Goal: Ask a question: Seek information or help from site administrators or community

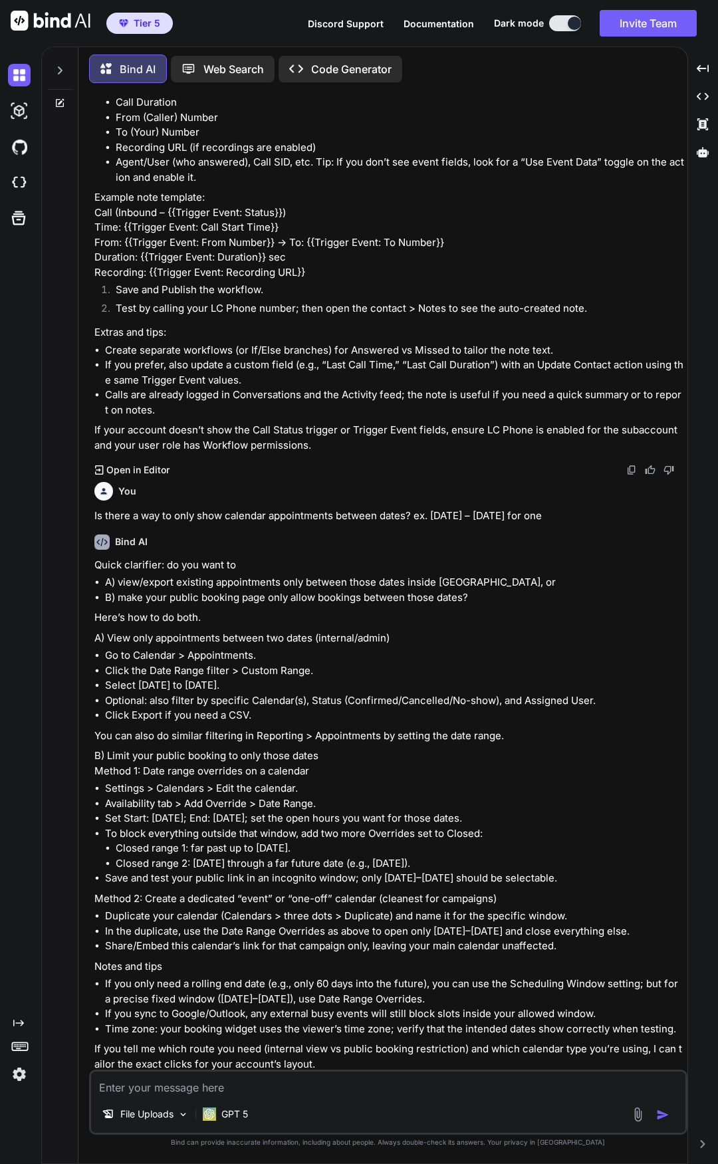
scroll to position [352, 0]
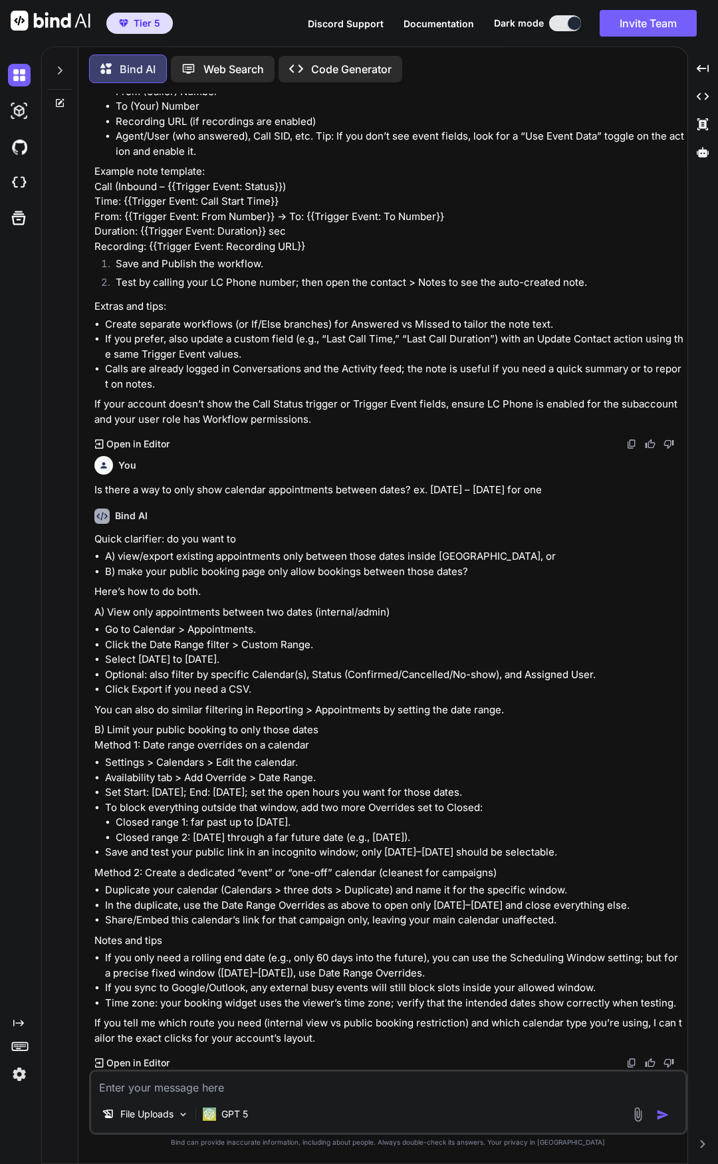
click at [303, 1082] on textarea at bounding box center [388, 1084] width 594 height 24
type textarea "D"
type textarea "x"
type textarea "Do"
type textarea "x"
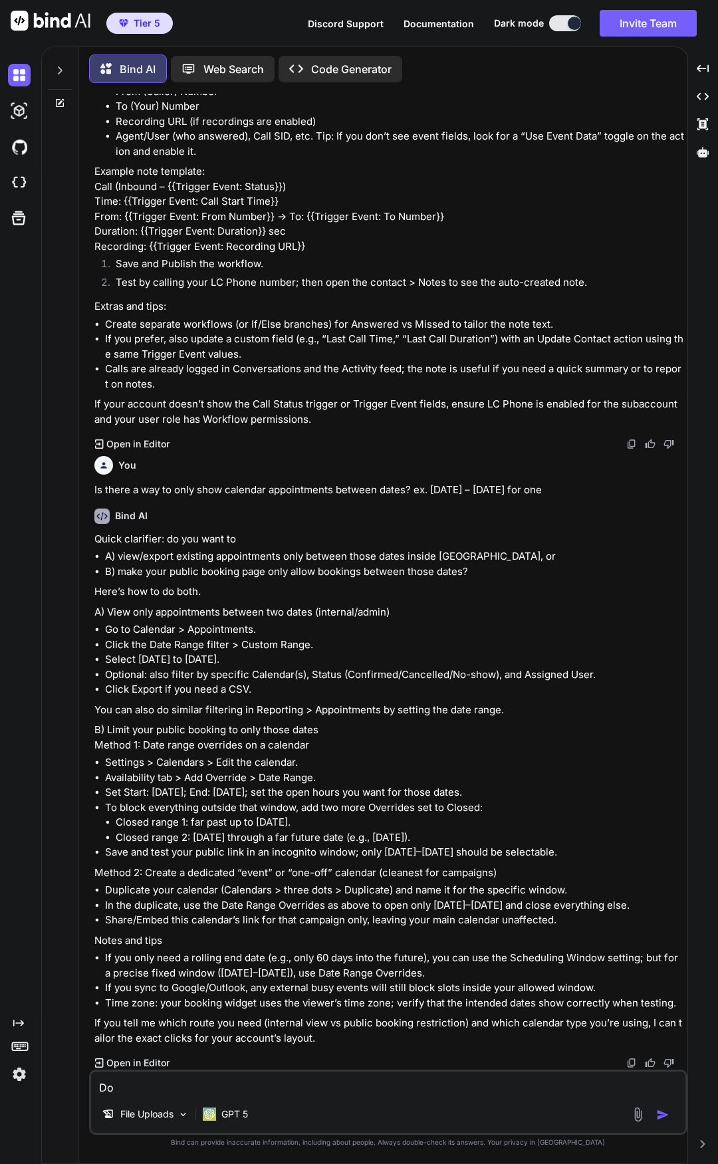
type textarea "Do"
type textarea "x"
type textarea "Do S"
type textarea "x"
type textarea "Do SM"
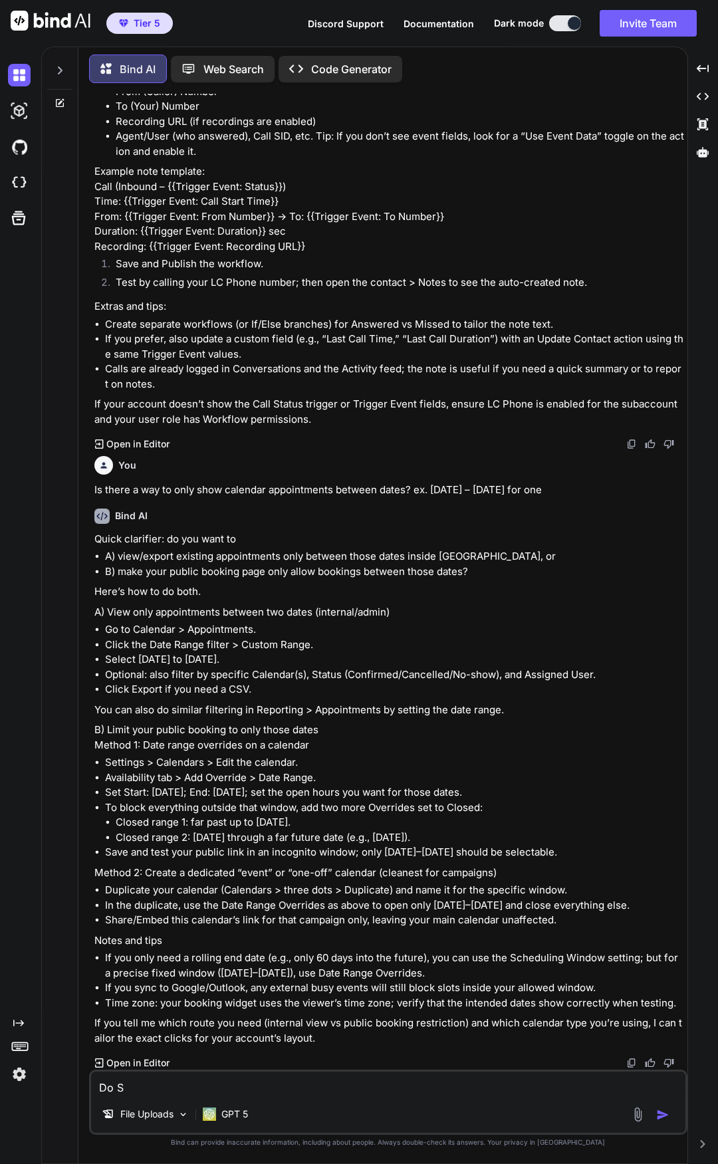
type textarea "x"
type textarea "Do SMS"
type textarea "x"
type textarea "Do SMS"
type textarea "x"
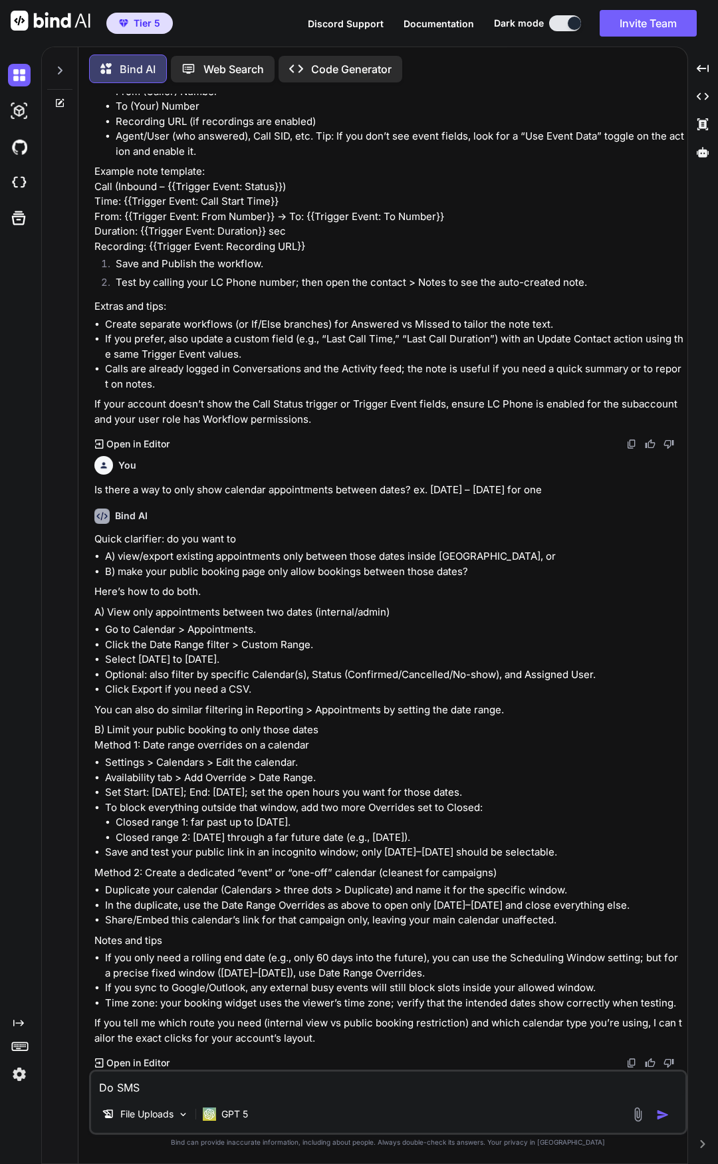
type textarea "Do SMS h"
type textarea "x"
type textarea "Do SMS ha"
type textarea "x"
type textarea "Do SMS hav"
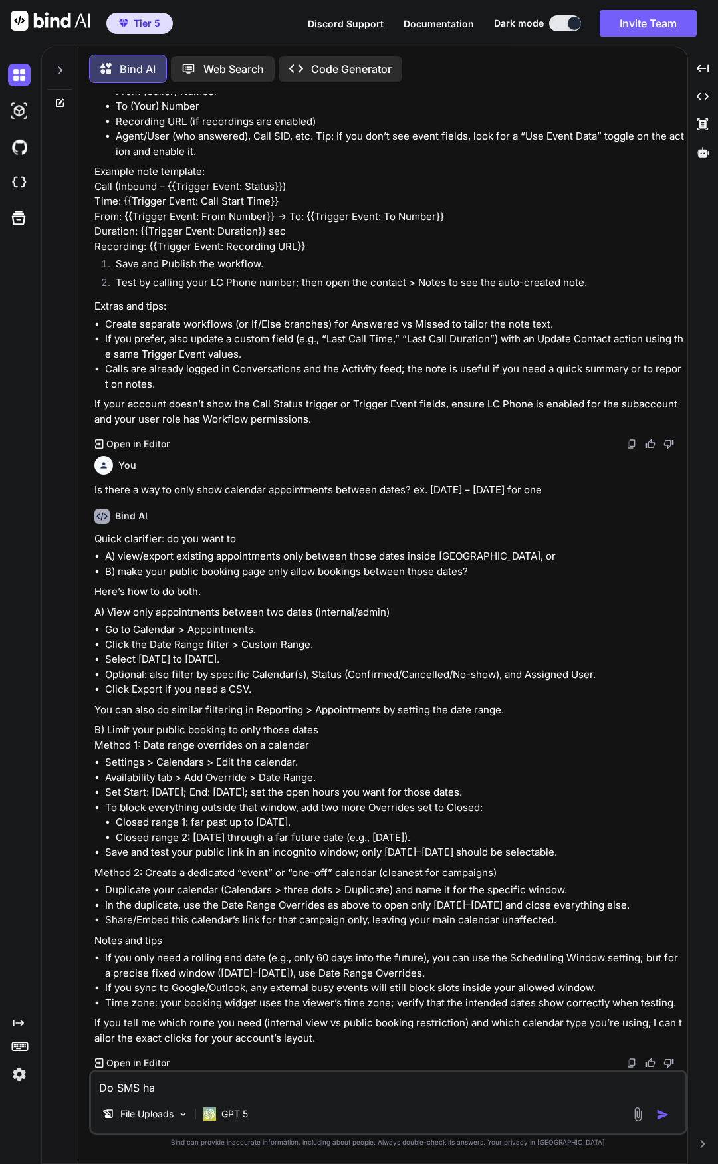
type textarea "x"
type textarea "Do SMS have"
type textarea "x"
type textarea "Do SMS have"
type textarea "x"
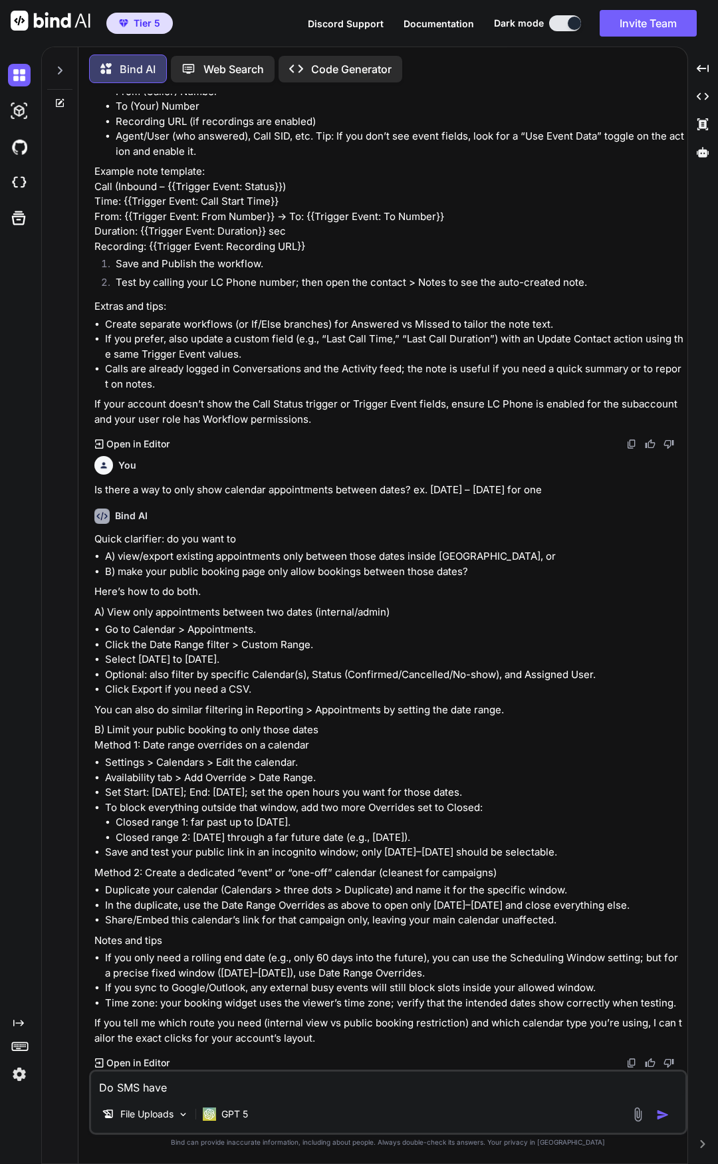
type textarea "Do SMS have s"
type textarea "x"
type textarea "Do SMS have si"
type textarea "x"
type textarea "Do SMS have sig"
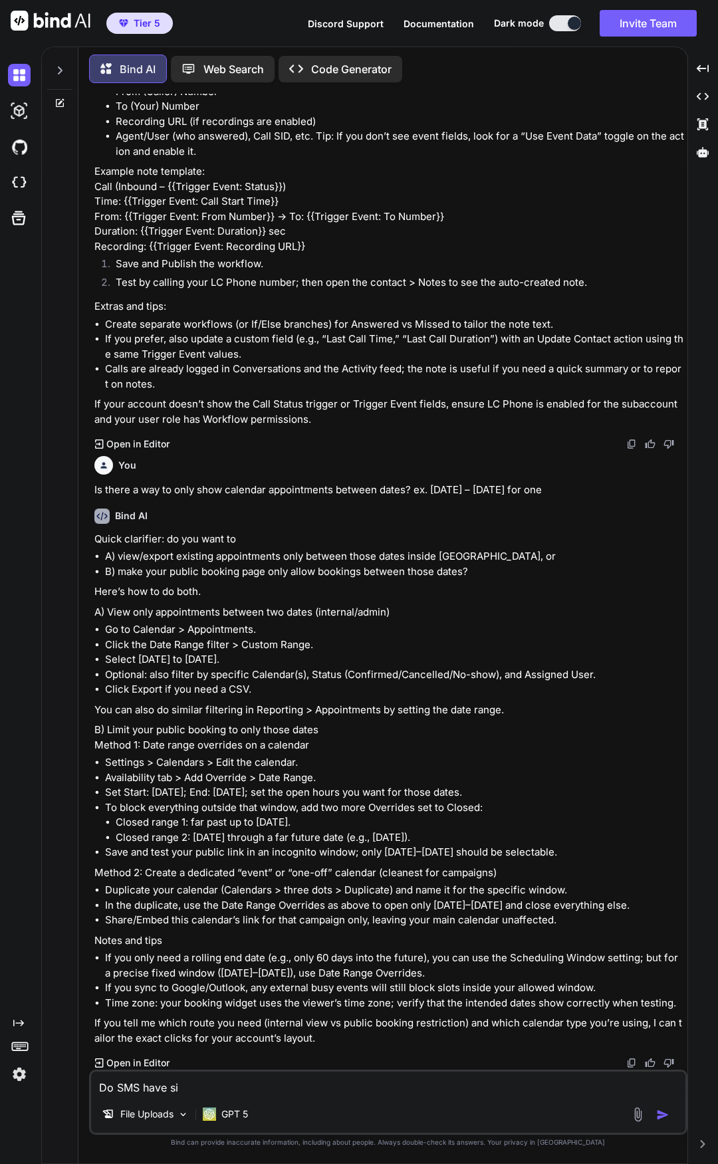
type textarea "x"
type textarea "Do SMS have sign"
type textarea "x"
type textarea "Do SMS have signa"
type textarea "x"
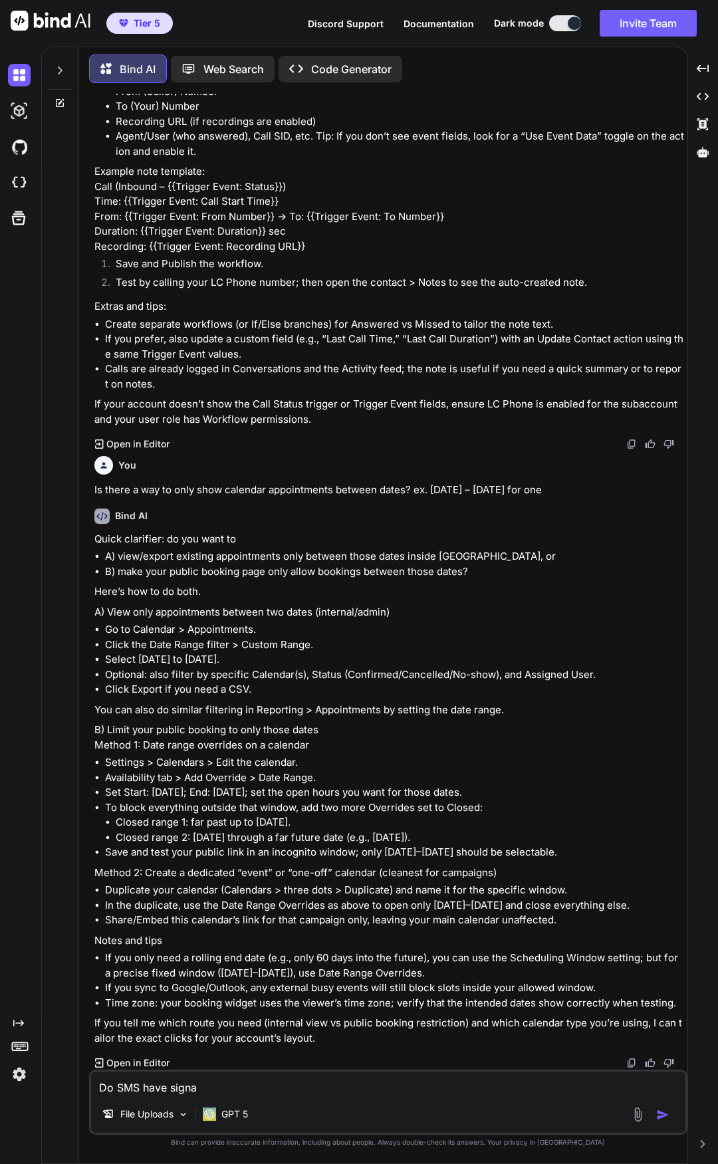
type textarea "Do SMS have signat"
type textarea "x"
type textarea "Do SMS have signatu"
type textarea "x"
type textarea "Do SMS have signatur"
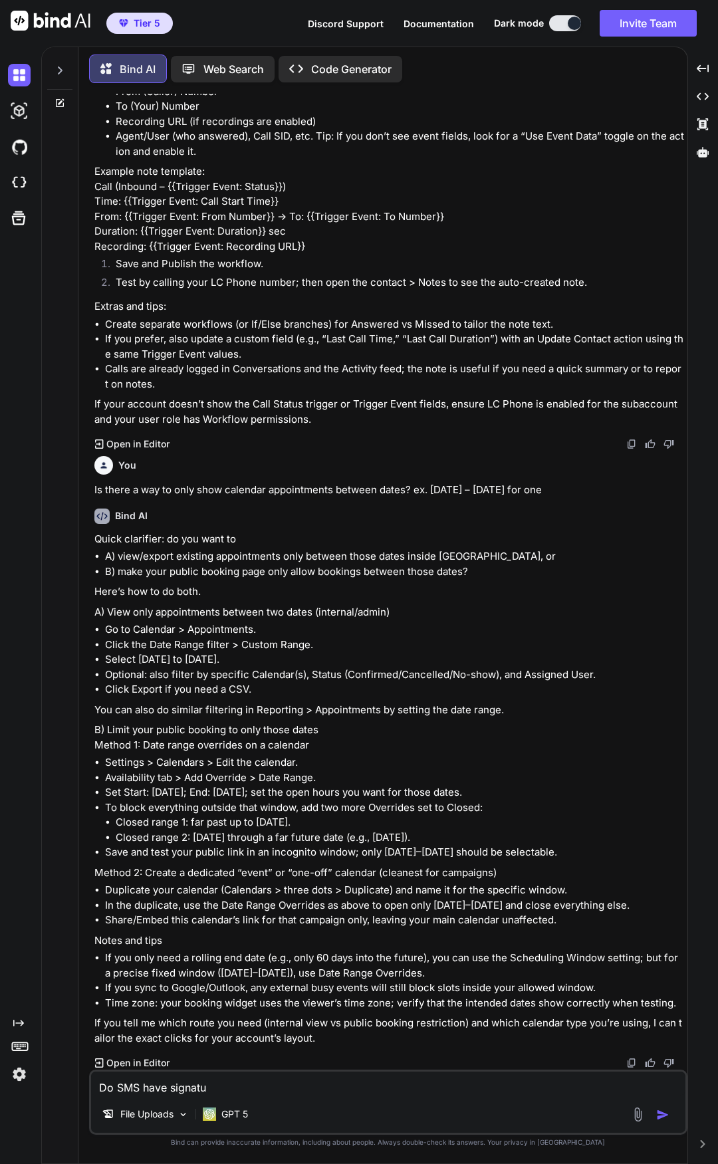
type textarea "x"
type textarea "Do SMS have signature"
type textarea "x"
type textarea "Do SMS have signatures"
type textarea "x"
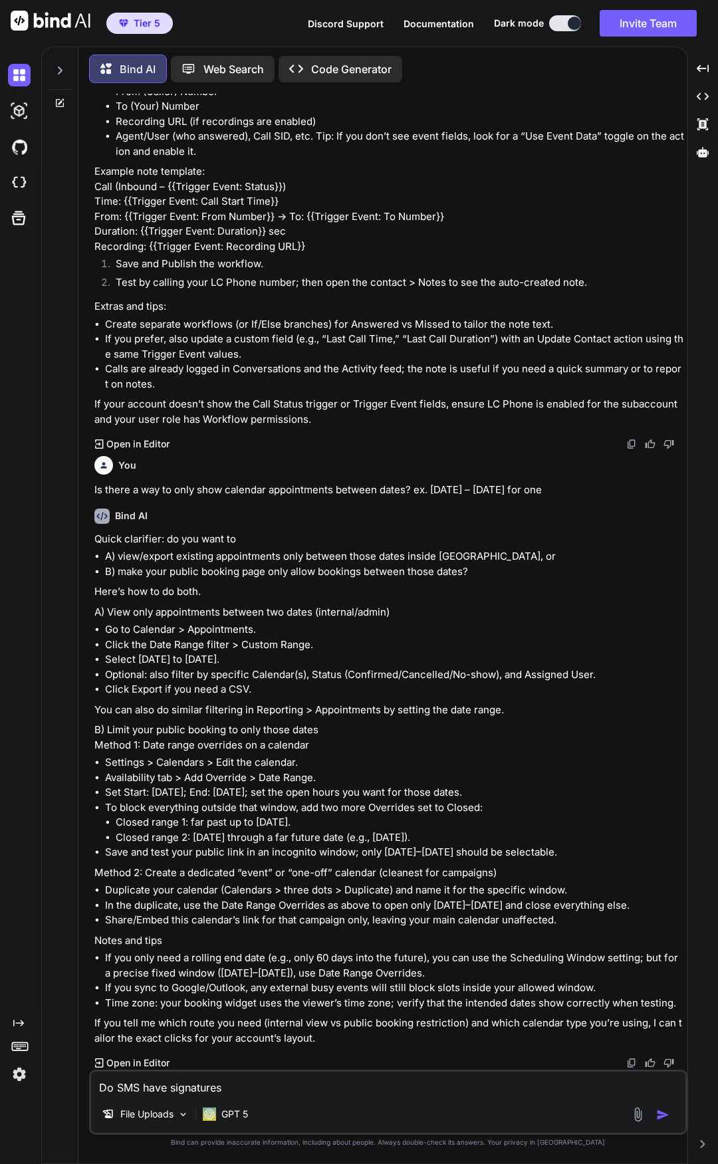
type textarea "Do SMS have signatures"
type textarea "x"
type textarea "Do SMS have signatures i"
type textarea "x"
type textarea "Do SMS have signatures in"
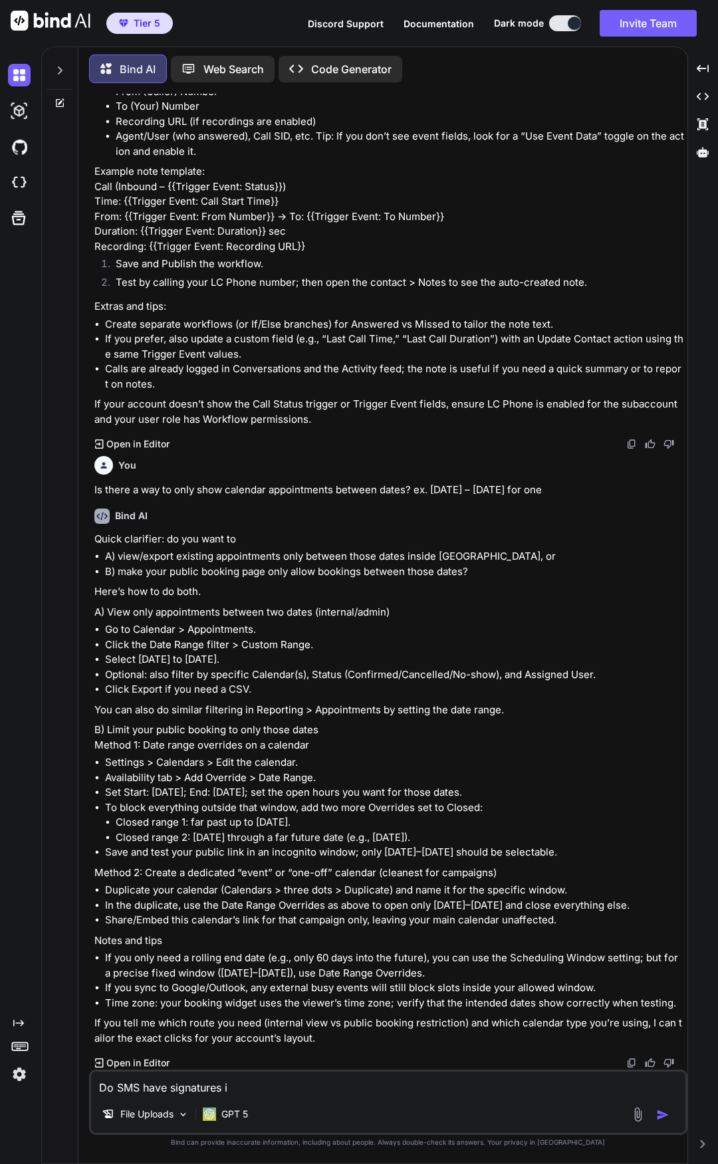
type textarea "x"
type textarea "Do SMS have signatures in"
type textarea "x"
type textarea "Do SMS have signatures in G"
type textarea "x"
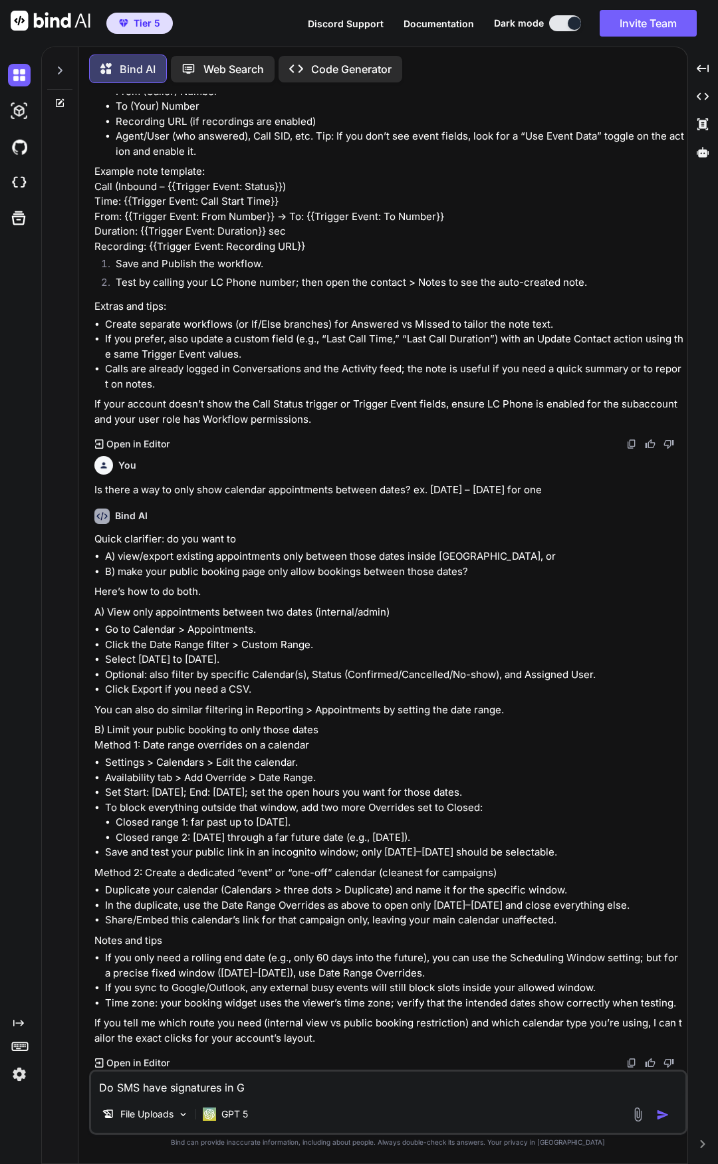
type textarea "Do SMS have signatures in Go"
type textarea "x"
type textarea "Do SMS have signatures in GoH"
type textarea "x"
type textarea "Do SMS have signatures in GoHi"
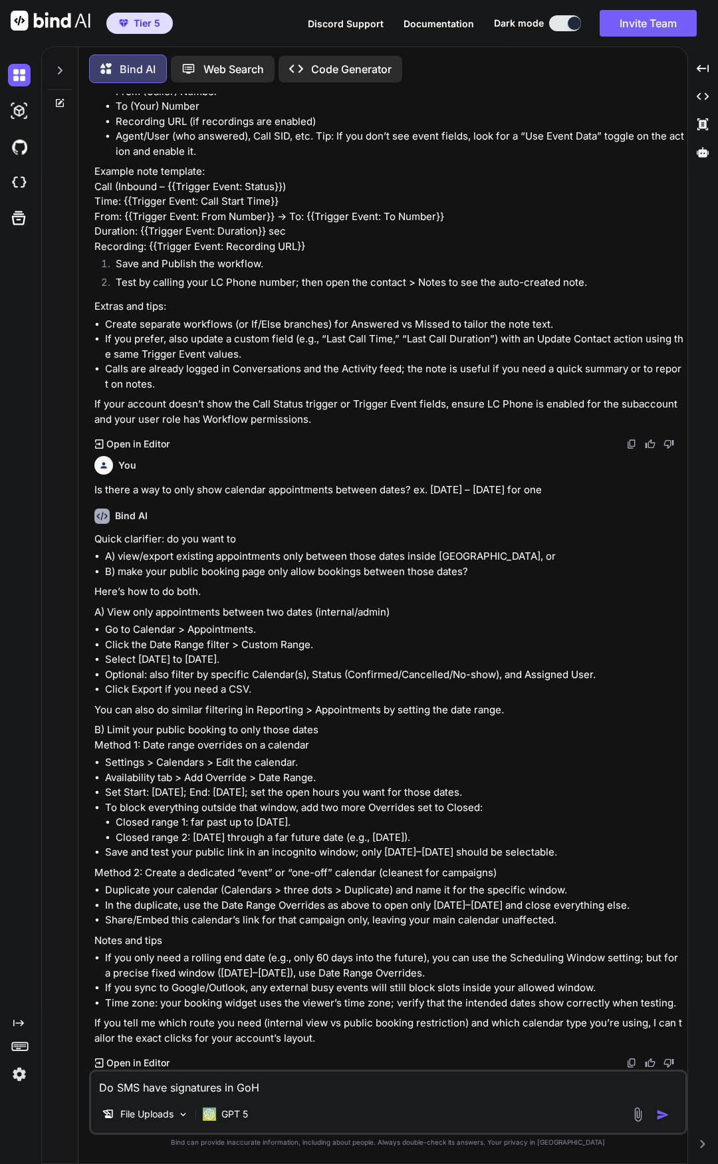
type textarea "x"
type textarea "Do SMS have signatures in GoHig"
type textarea "x"
type textarea "Do SMS have signatures in [GEOGRAPHIC_DATA]"
type textarea "x"
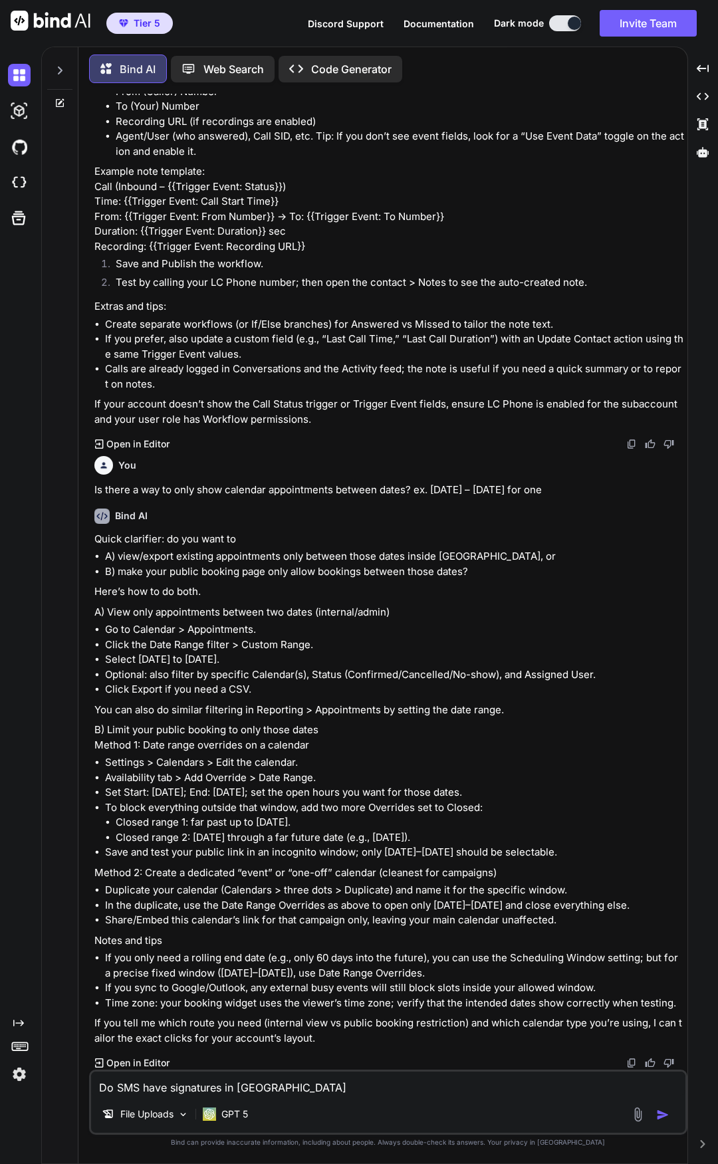
type textarea "Do SMS have signatures in GoHighL"
type textarea "x"
type textarea "Do SMS have signatures in GoHighLe"
type textarea "x"
type textarea "Do SMS have signatures in GoHighLev"
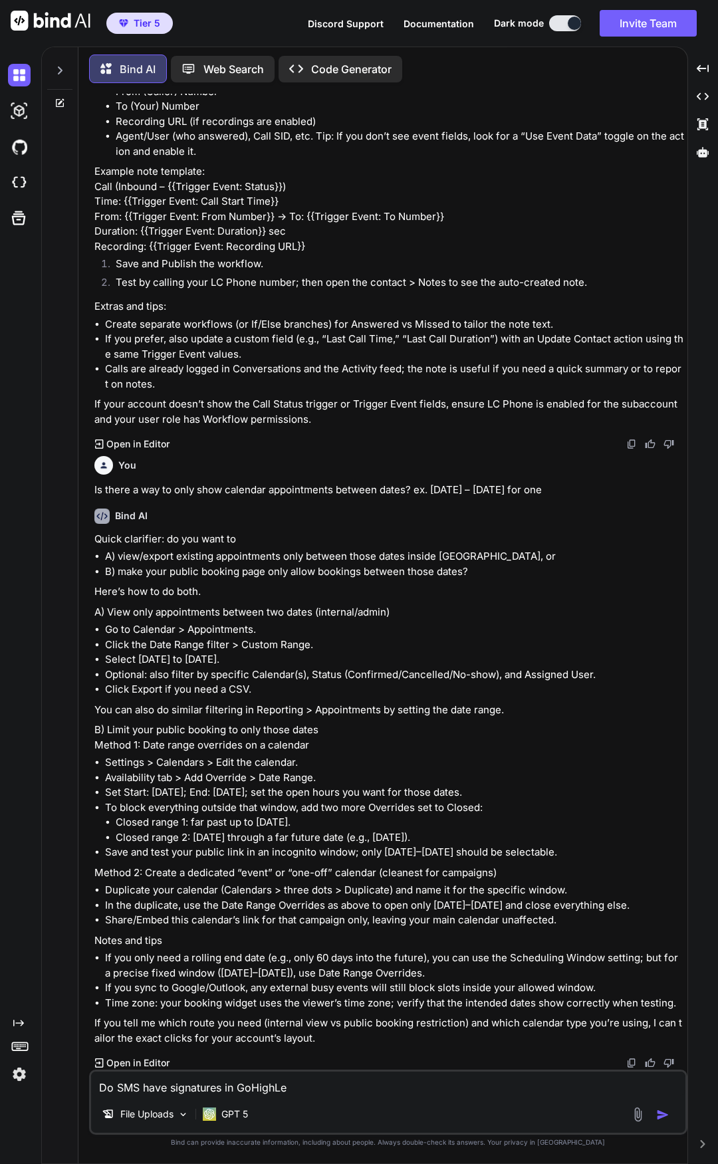
type textarea "x"
type textarea "Do SMS have signatures in GoHighLeve"
type textarea "x"
type textarea "Do SMS have signatures in GoHighLevel"
type textarea "x"
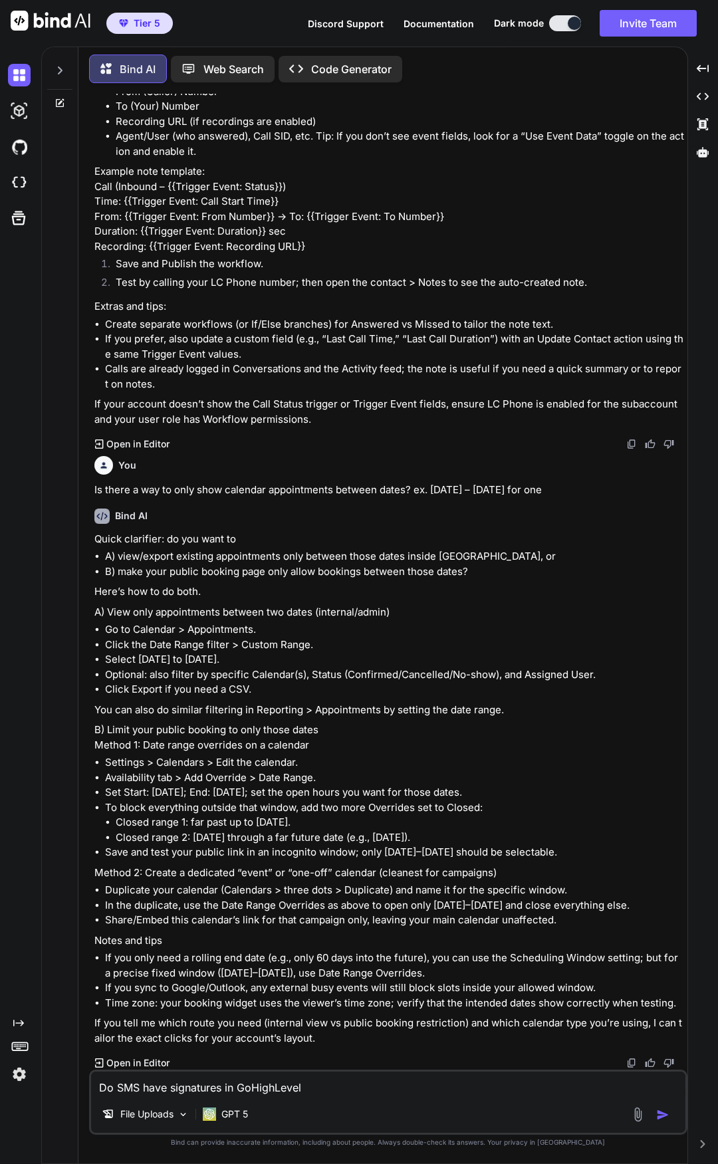
type textarea "Do SMS have signatures in GoHighLevel?"
type textarea "x"
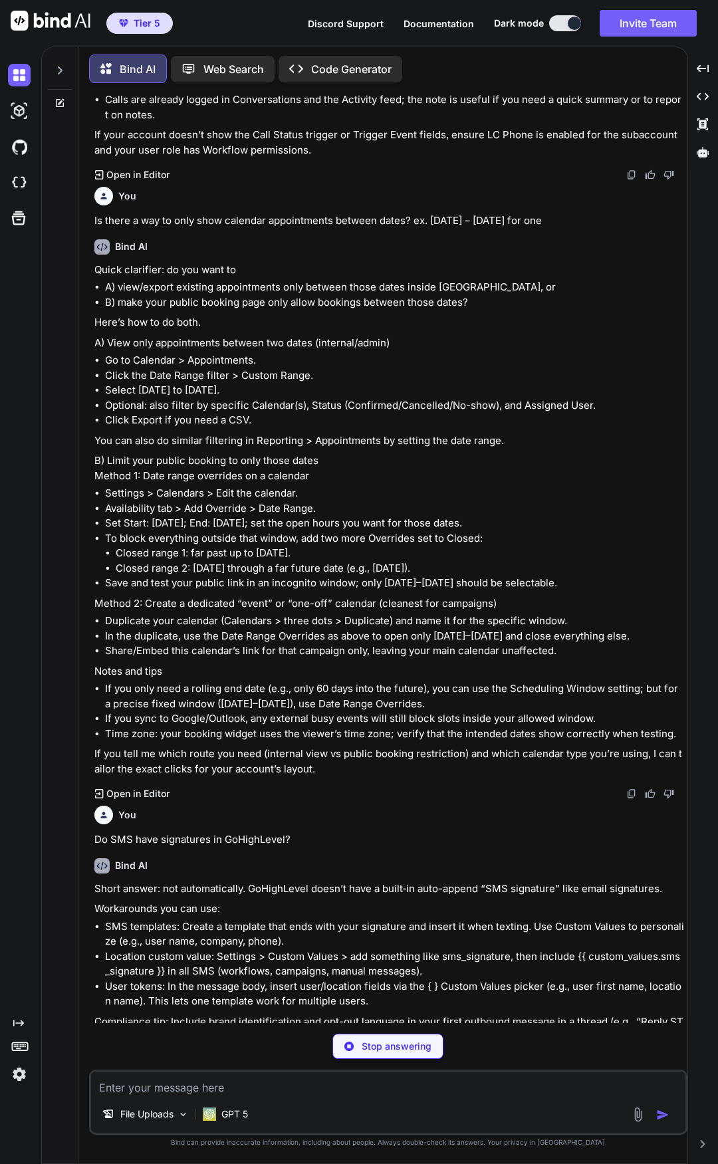
scroll to position [626, 0]
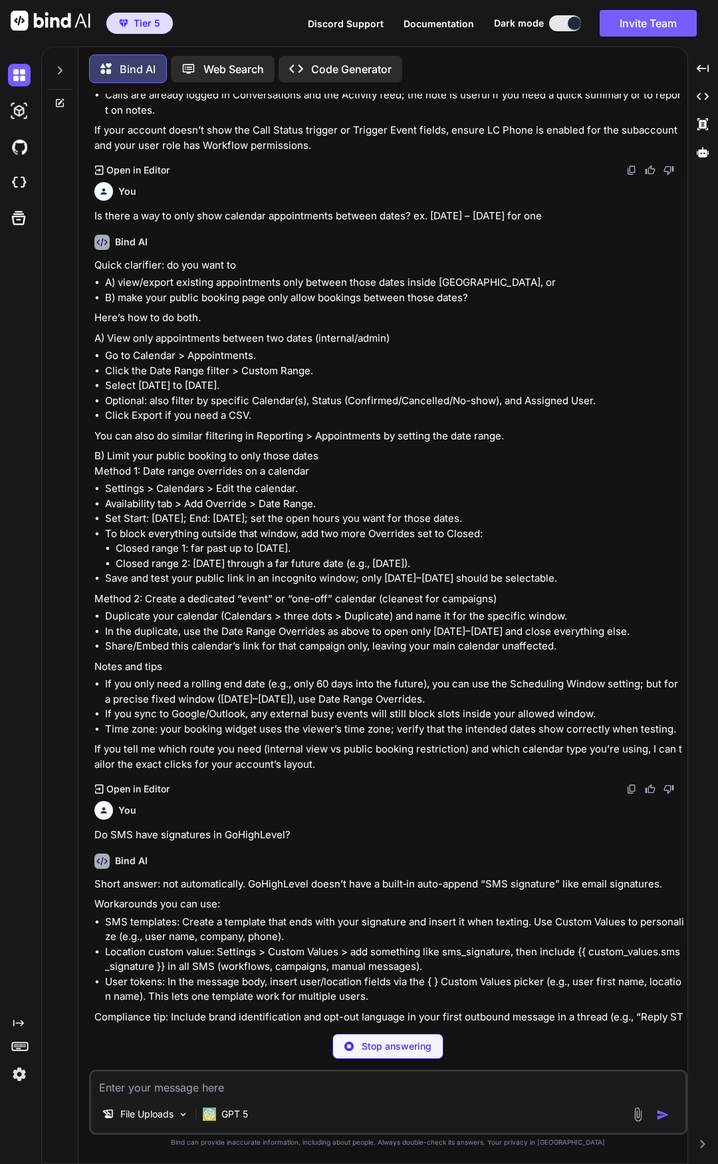
type textarea "x"
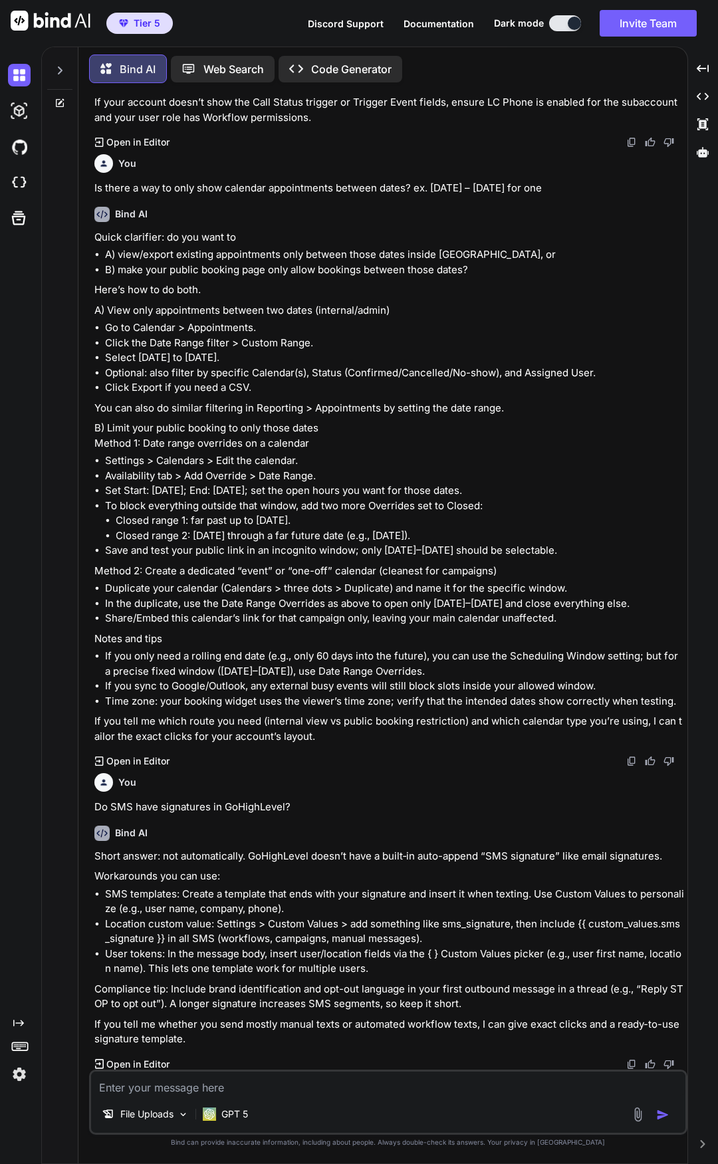
scroll to position [656, 0]
click at [237, 1086] on textarea at bounding box center [388, 1084] width 594 height 24
type textarea "H"
type textarea "x"
type textarea "Ho"
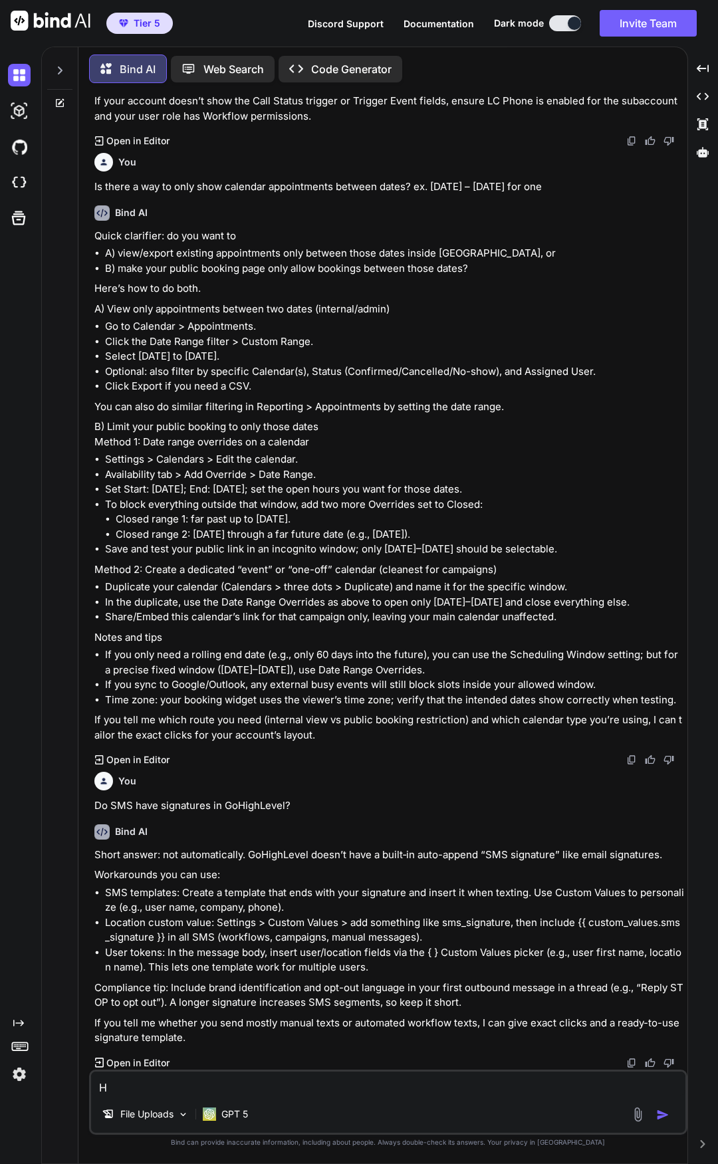
type textarea "x"
type textarea "How"
type textarea "x"
type textarea "How"
type textarea "x"
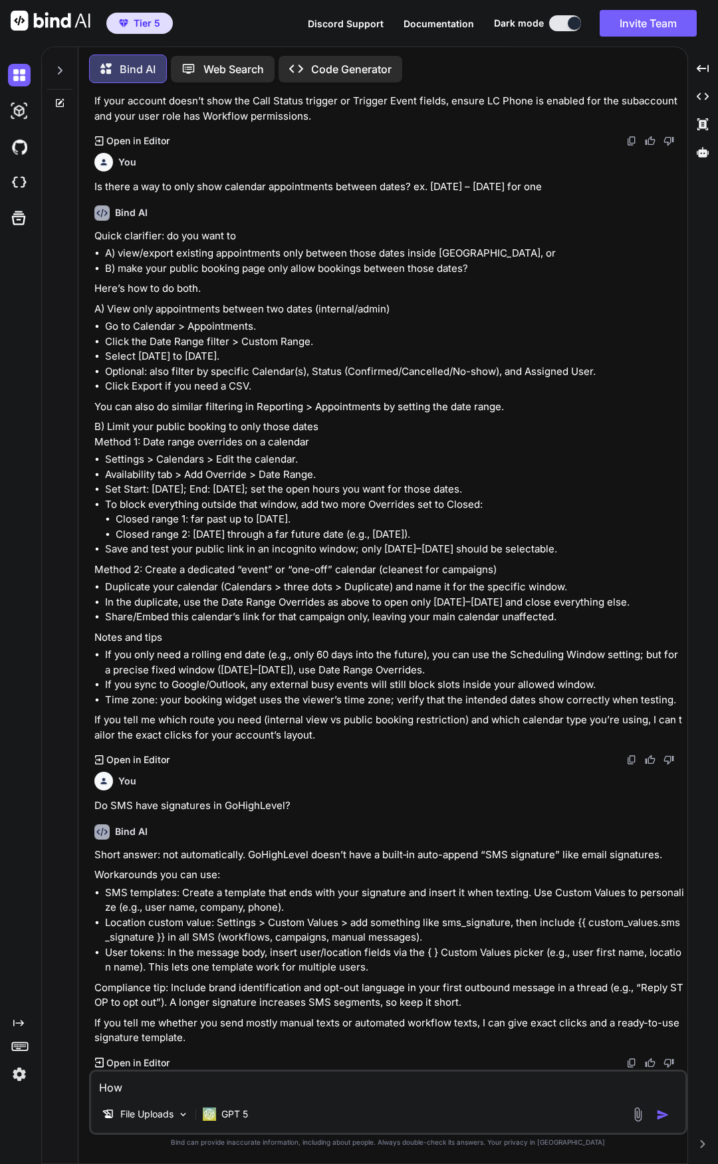
type textarea "How d"
type textarea "x"
type textarea "How do"
type textarea "x"
type textarea "How doe"
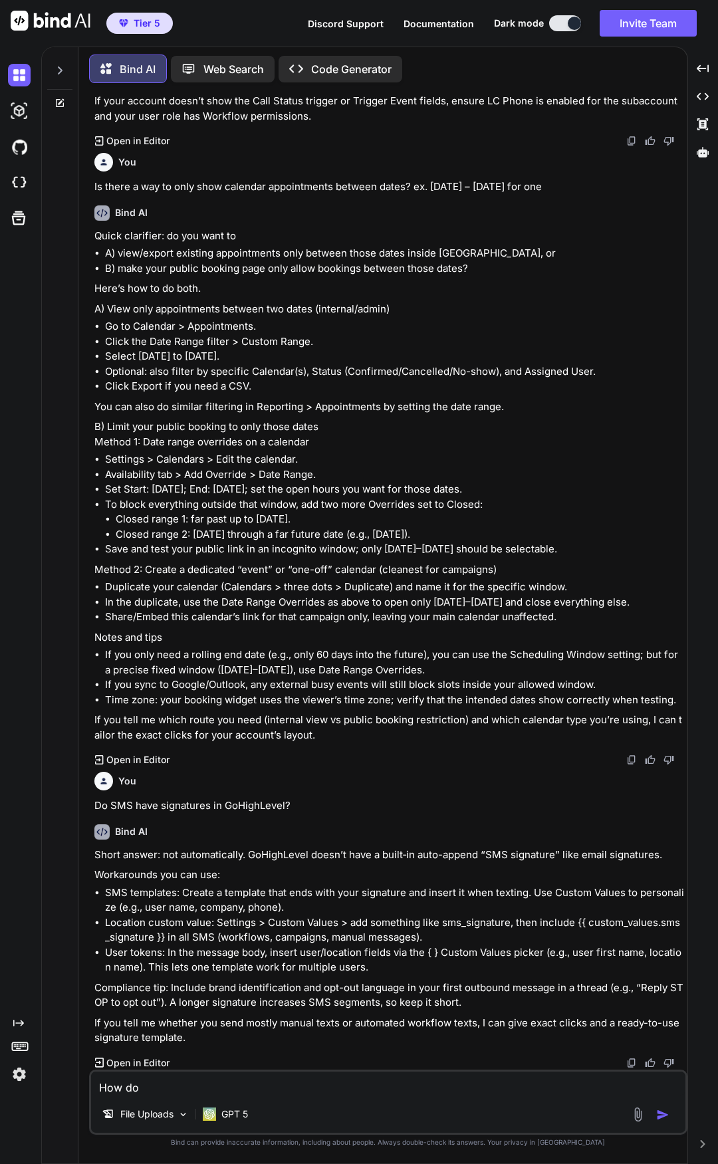
type textarea "x"
type textarea "How does"
type textarea "x"
type textarea "How does"
type textarea "x"
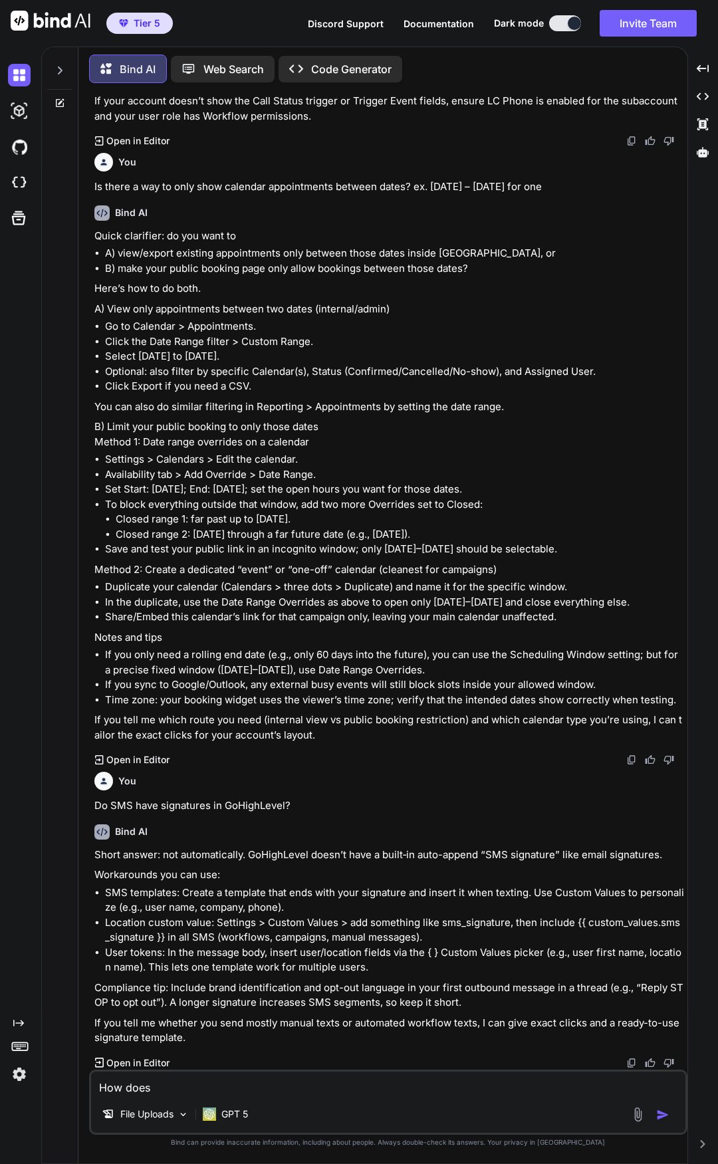
type textarea "How does a"
type textarea "x"
type textarea "How does a"
type textarea "x"
type textarea "How does a c"
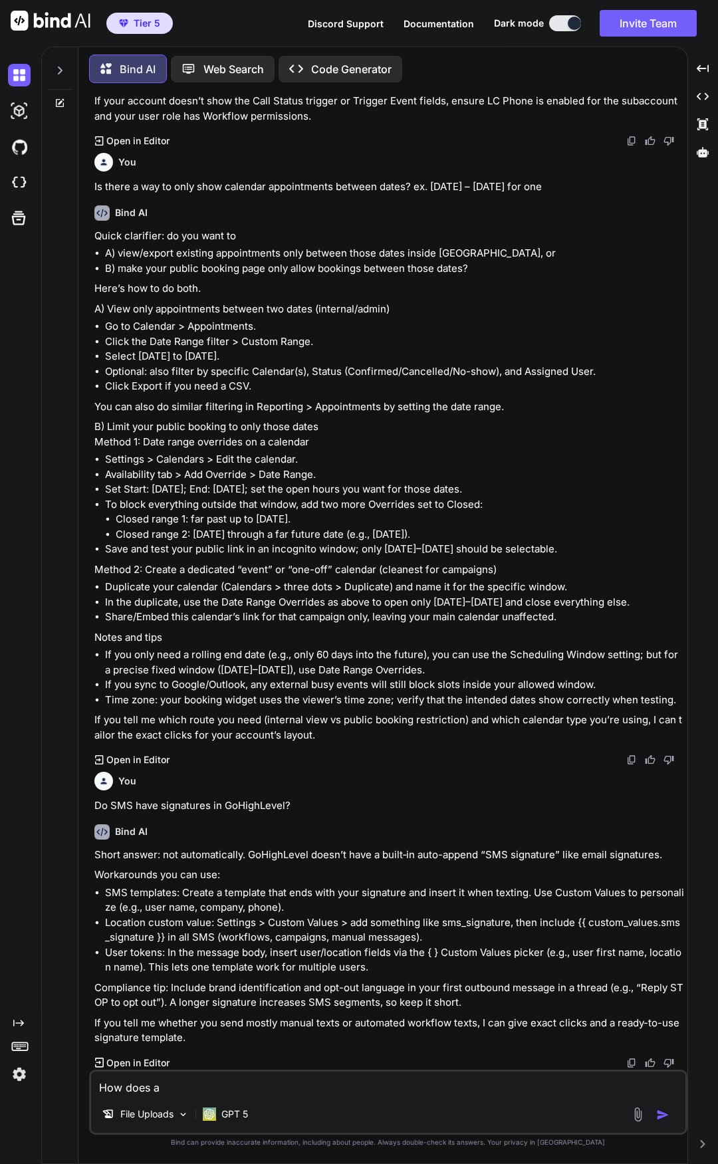
type textarea "x"
type textarea "How does a cu"
type textarea "x"
type textarea "How does a cus"
type textarea "x"
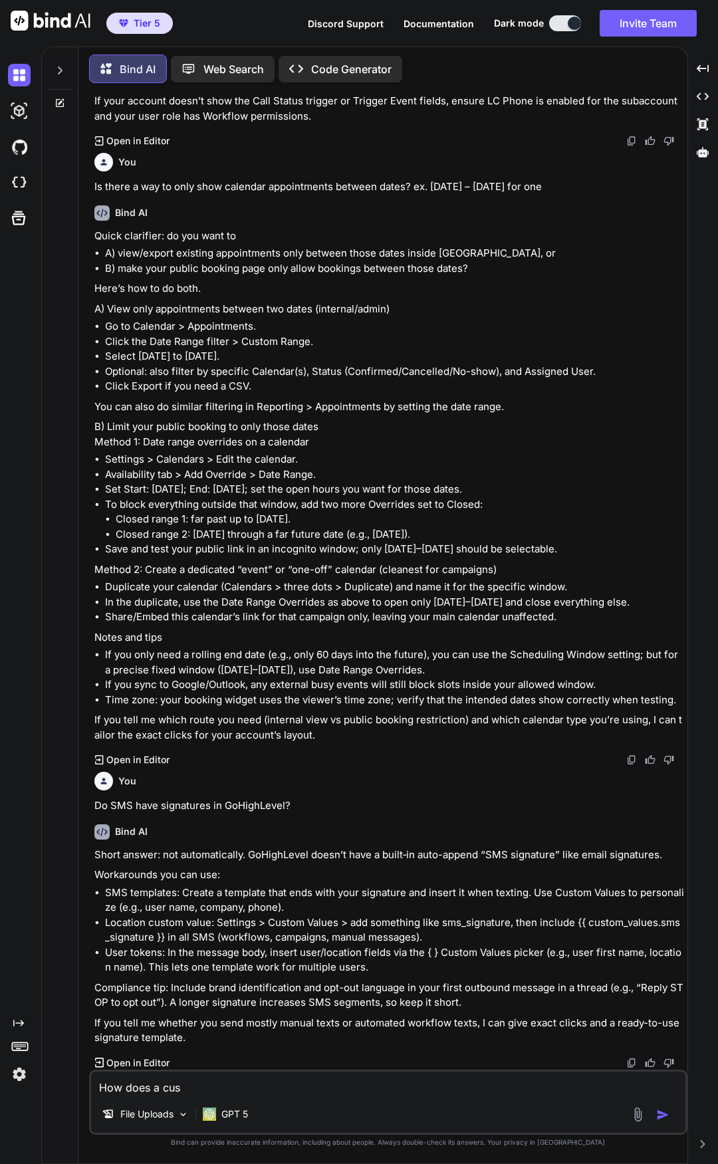
type textarea "How does a cust"
type textarea "x"
type textarea "How does a custo"
type textarea "x"
type textarea "How does a custom"
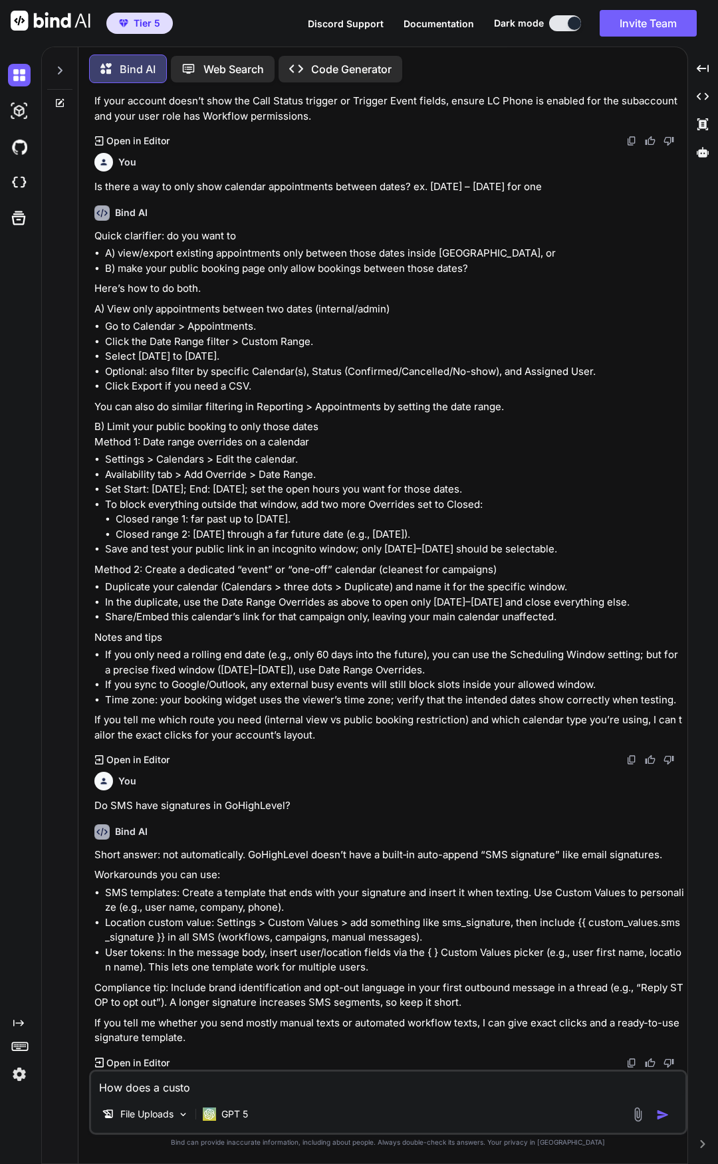
type textarea "x"
type textarea "How does a custome"
type textarea "x"
type textarea "How does a customer"
type textarea "x"
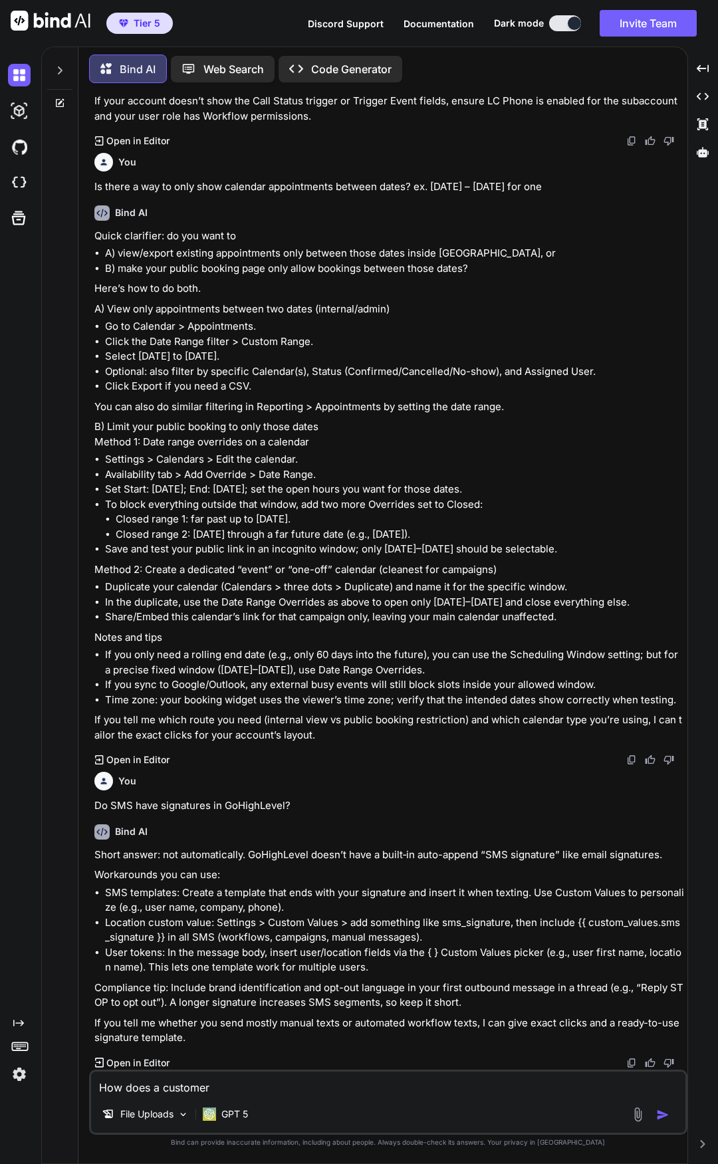
type textarea "How does a customer"
type textarea "x"
type textarea "How does a customer e"
type textarea "x"
type textarea "How does a customer en"
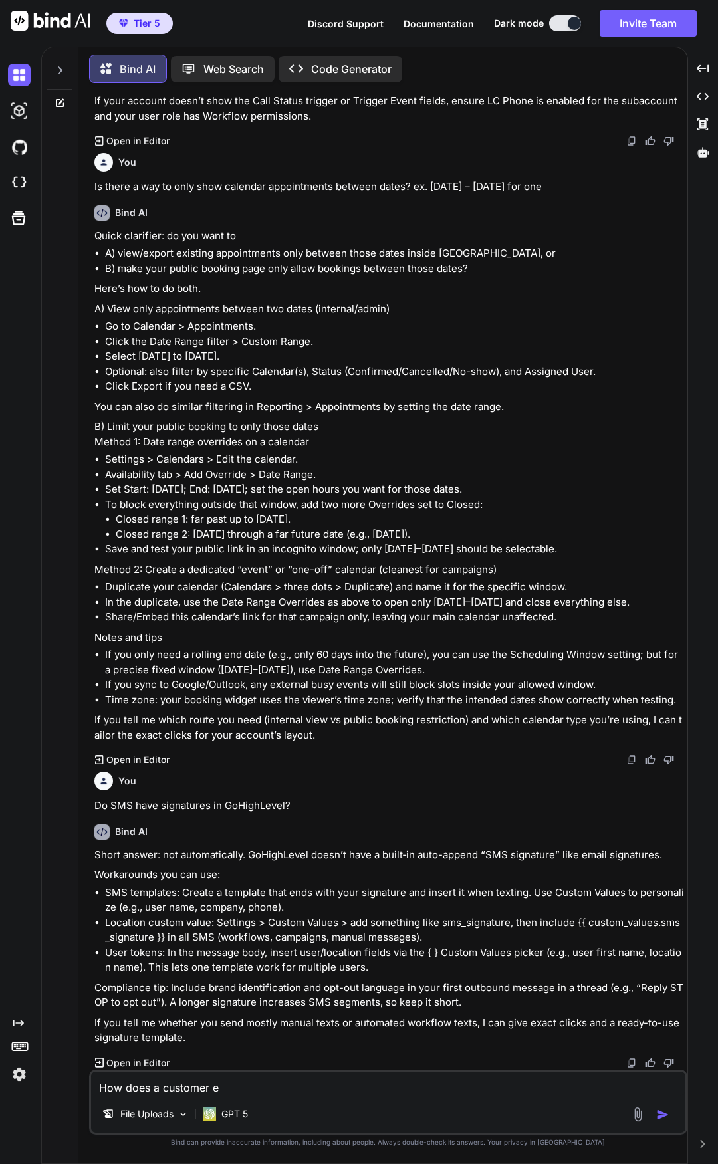
type textarea "x"
type textarea "How does a customer enr"
type textarea "x"
type textarea "How does a customer enro"
type textarea "x"
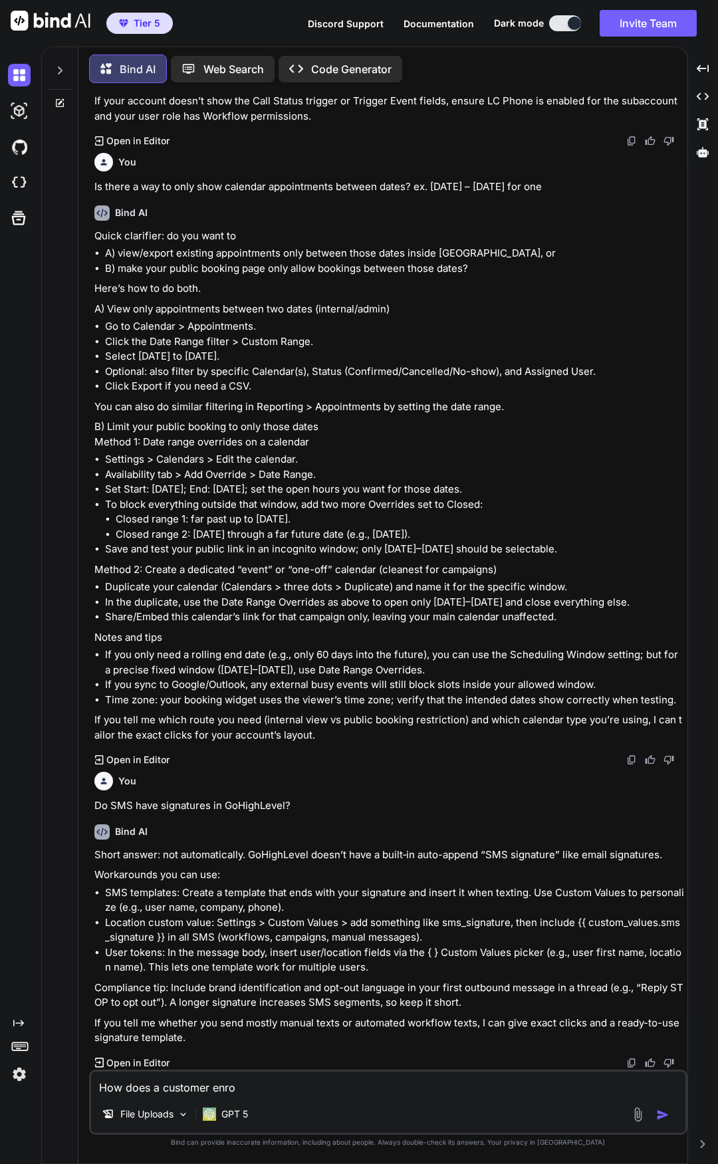
type textarea "How does a customer enrol"
type textarea "x"
type textarea "How does a customer enroll"
type textarea "x"
type textarea "How does a customer enroll"
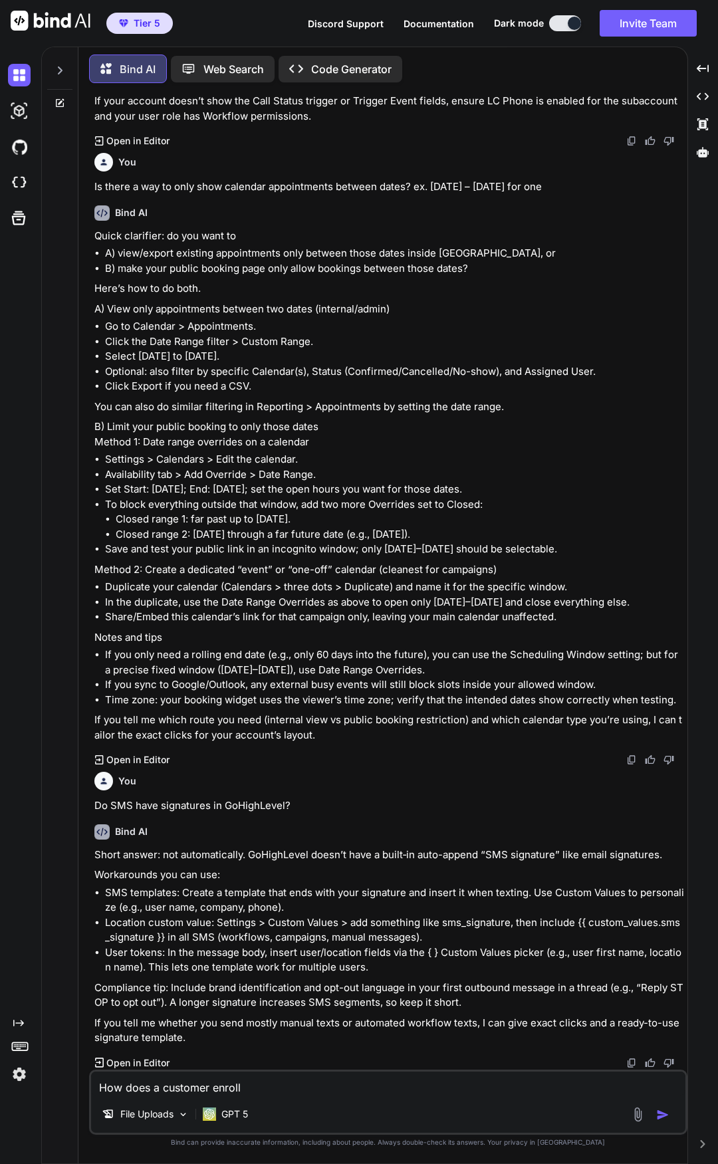
type textarea "x"
type textarea "How does a customer enroll i"
type textarea "x"
type textarea "How does a customer enroll in"
type textarea "x"
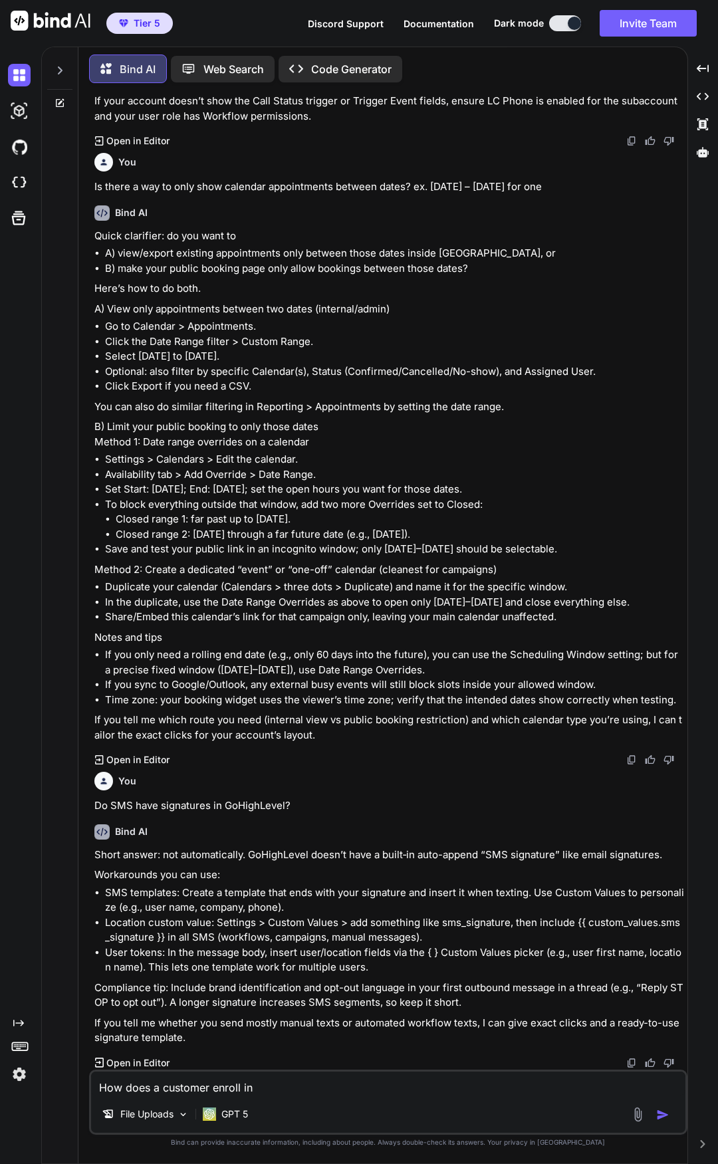
type textarea "How does a customer enroll int"
type textarea "x"
type textarea "How does a customer enroll into"
type textarea "x"
type textarea "How does a customer enroll into"
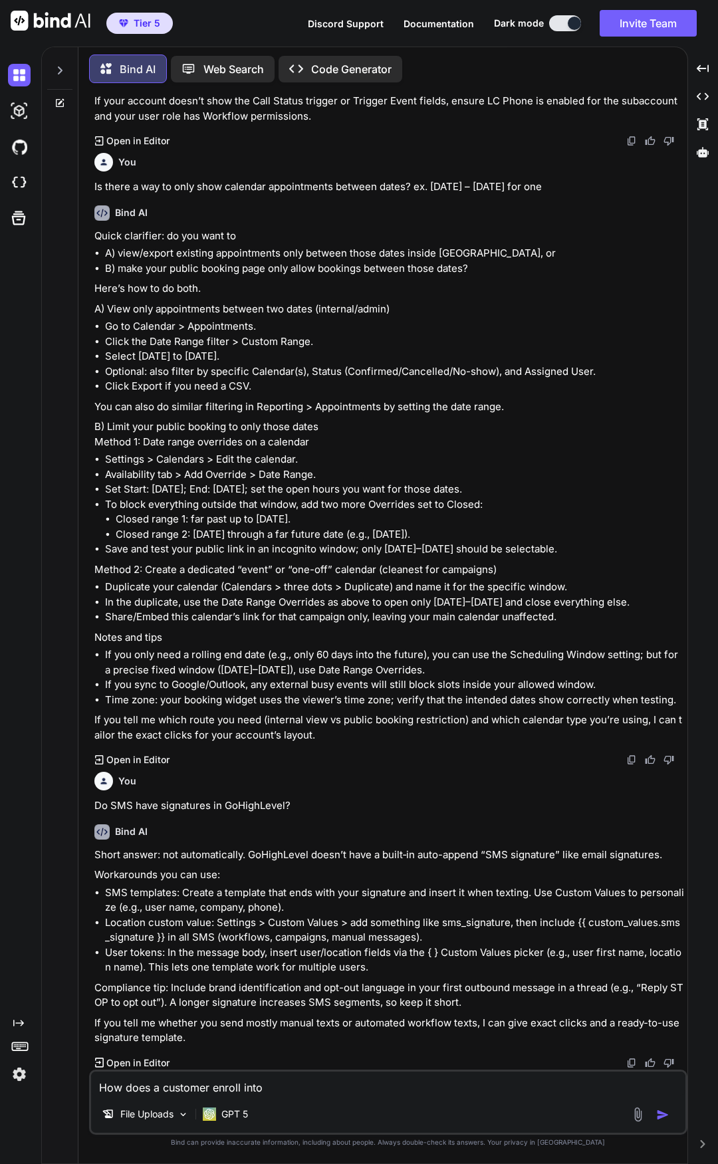
type textarea "x"
type textarea "How does a customer enroll into G"
type textarea "x"
type textarea "How does a customer enroll into Go"
type textarea "x"
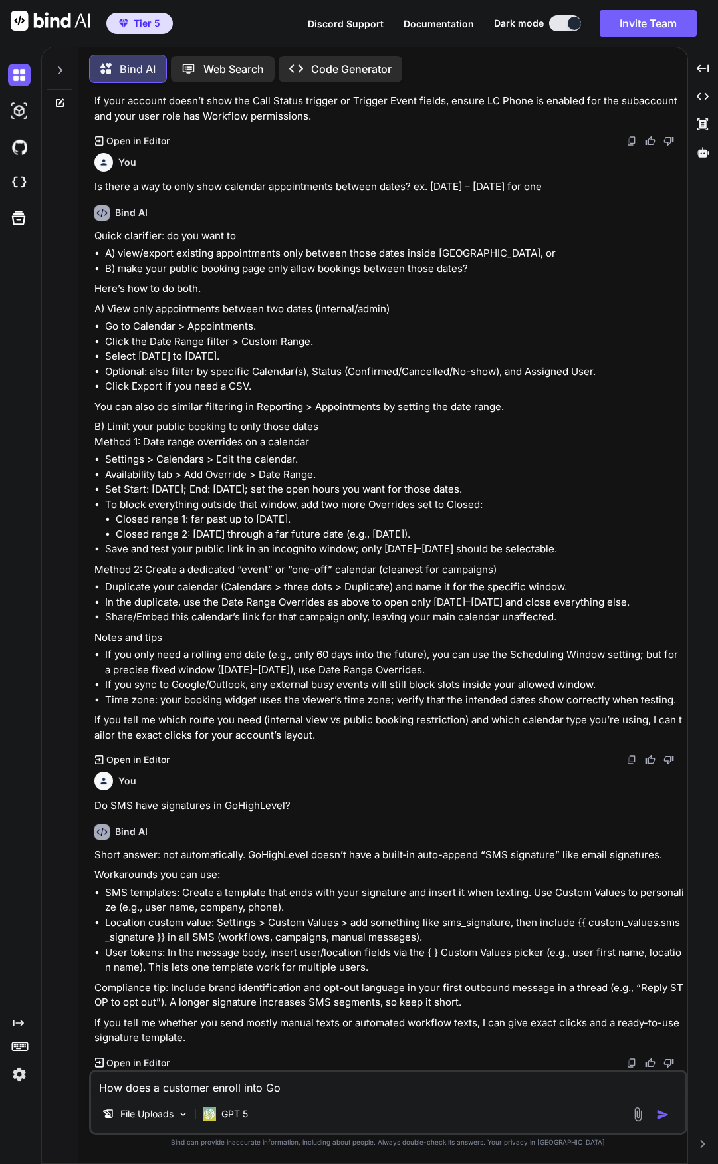
type textarea "How does a customer enroll into GoH"
type textarea "x"
type textarea "How does a customer enroll into GoHi"
type textarea "x"
type textarea "How does a customer enroll into GoHig"
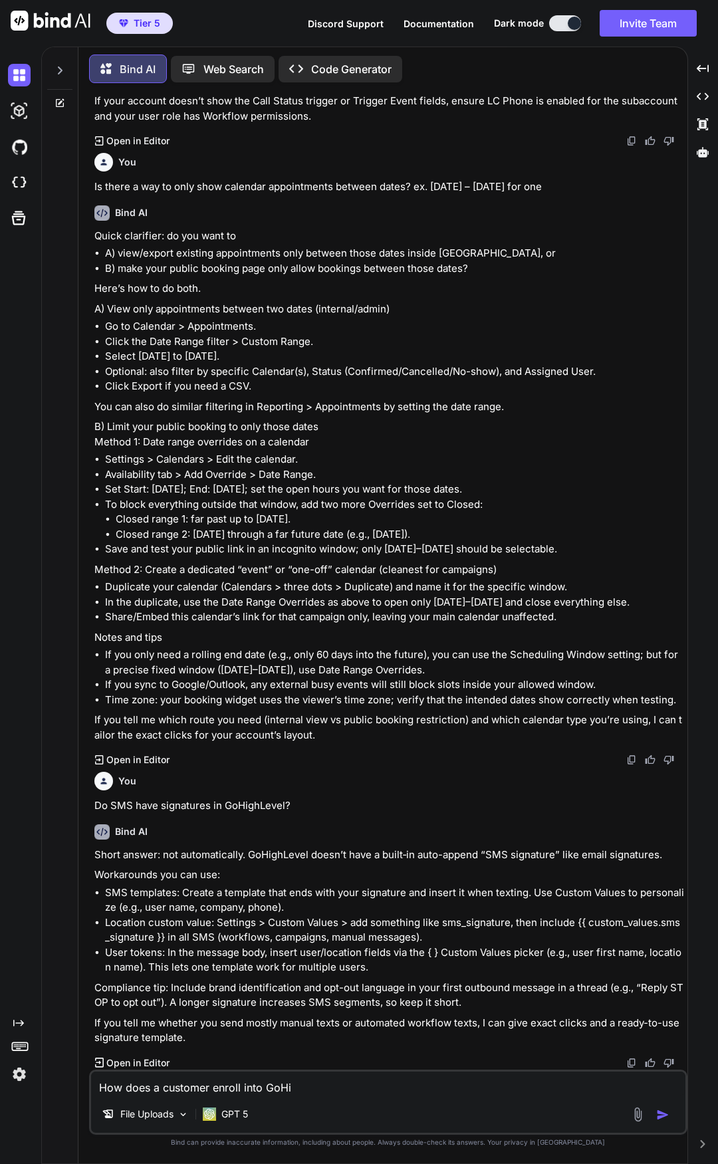
type textarea "x"
type textarea "How does a customer enroll into [GEOGRAPHIC_DATA]"
type textarea "x"
type textarea "How does a customer enroll into GoHighL"
type textarea "x"
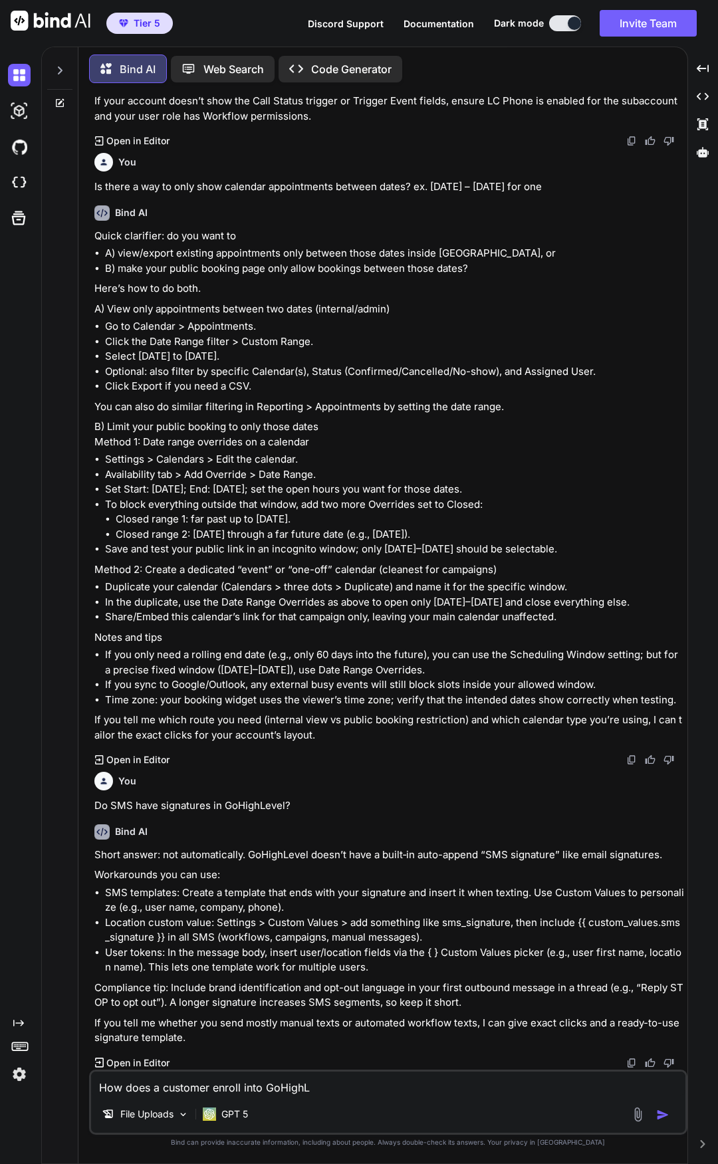
type textarea "How does a customer enroll into GoHighLe"
type textarea "x"
type textarea "How does a customer enroll into GoHighLev"
type textarea "x"
type textarea "How does a customer enroll into GoHighLeve"
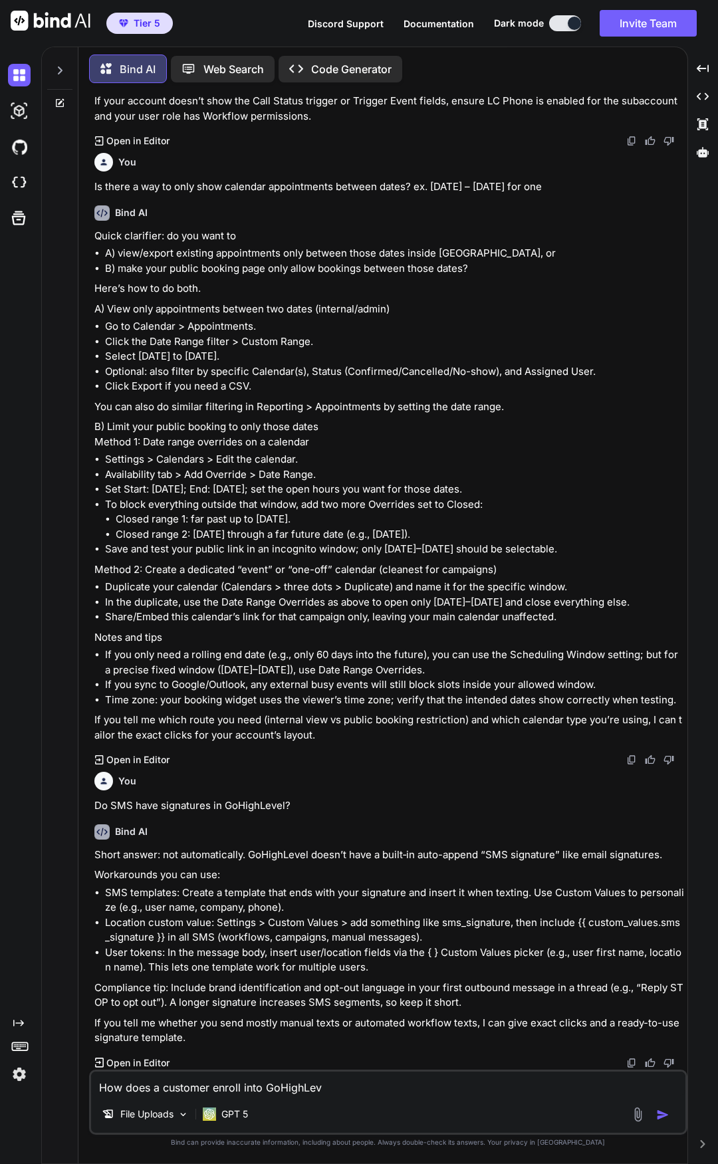
type textarea "x"
type textarea "How does a customer enroll into GoHighLevel"
type textarea "x"
type textarea "How does a customer enroll into GoHighLevel"
type textarea "x"
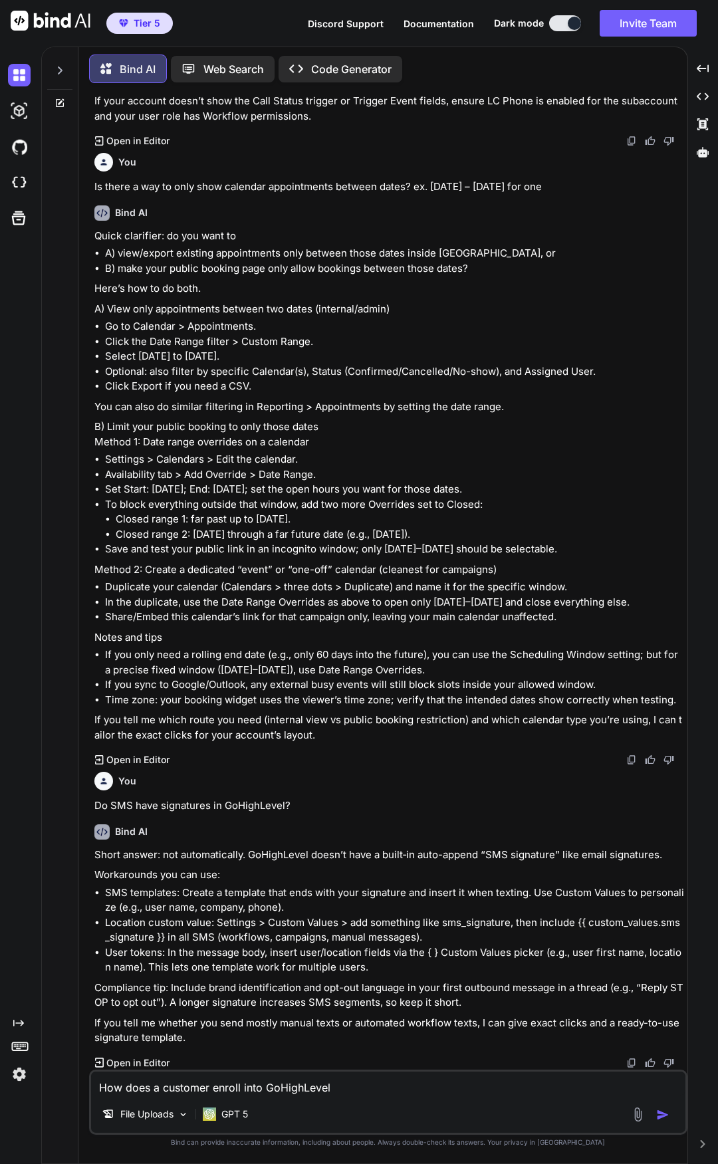
type textarea "How does a customer enroll into GoHighLevel u"
type textarea "x"
type textarea "How does a customer enroll into GoHighLevel un"
type textarea "x"
type textarea "How does a customer enroll into GoHighLevel unl"
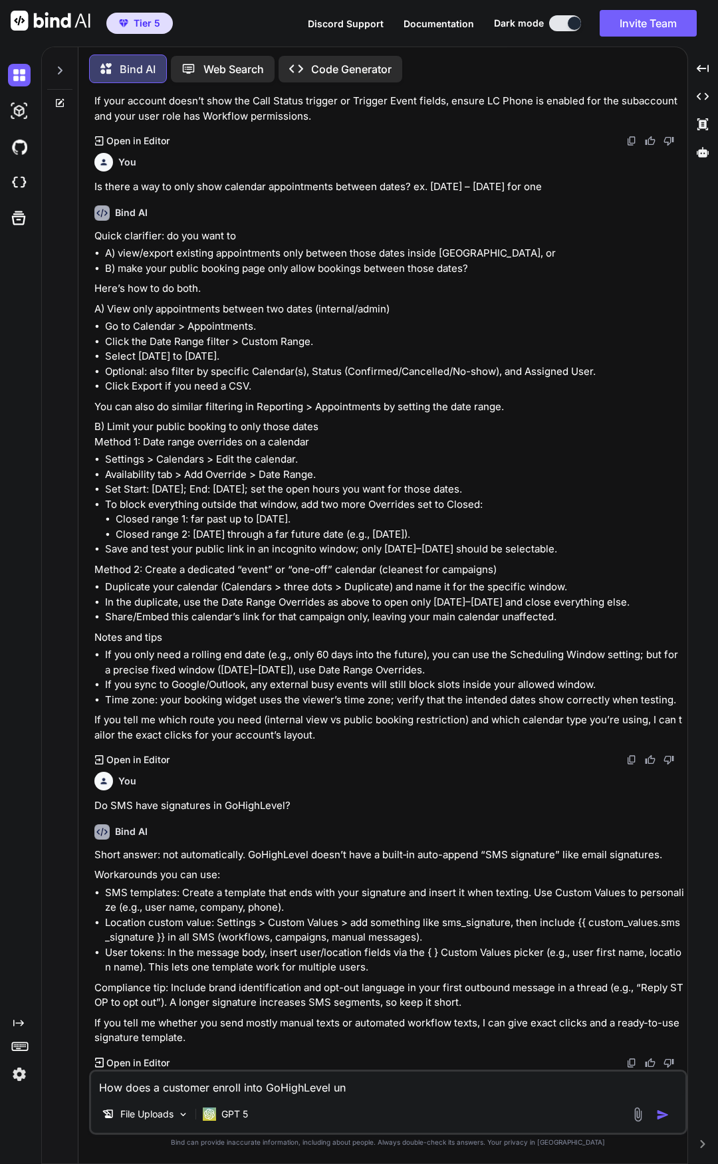
type textarea "x"
type textarea "How does a customer enroll into GoHighLevel unli"
type textarea "x"
type textarea "How does a customer enroll into GoHighLevel unlim"
type textarea "x"
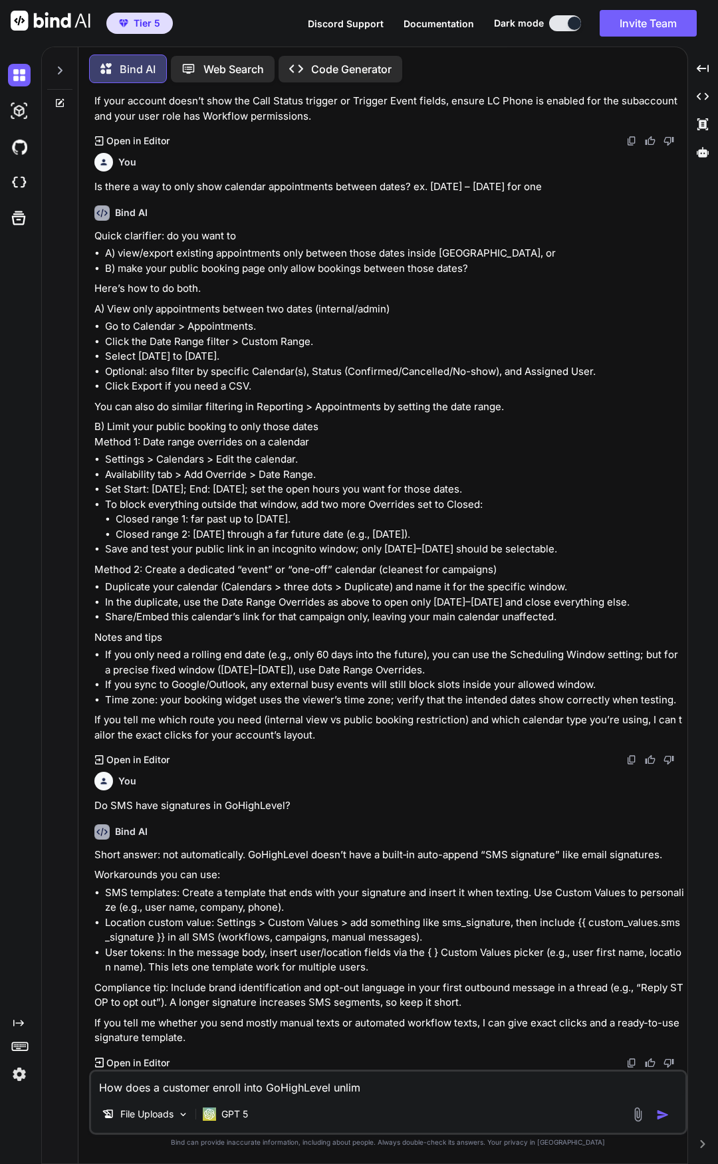
type textarea "How does a customer enroll into GoHighLevel unlimi"
type textarea "x"
type textarea "How does a customer enroll into GoHighLevel unlimit"
type textarea "x"
type textarea "How does a customer enroll into GoHighLevel unlimite"
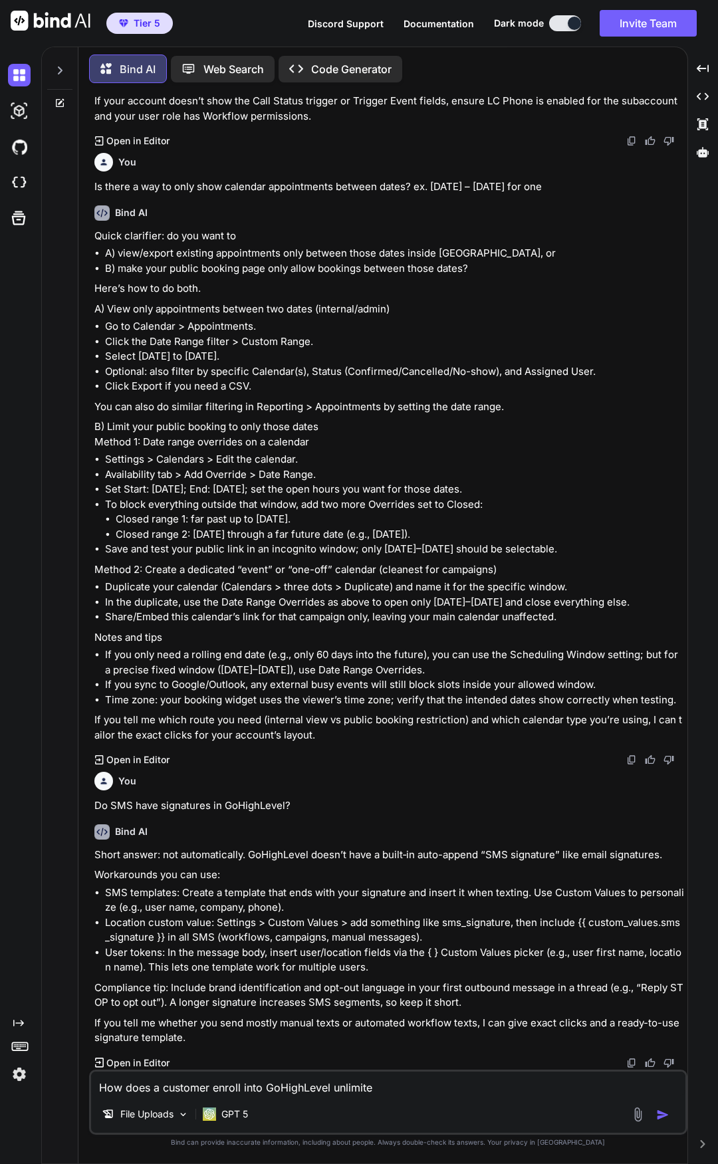
type textarea "x"
type textarea "How does a customer enroll into GoHighLevel unlimited"
type textarea "x"
type textarea "How does a customer enroll into GoHighLevel unlimited"
type textarea "x"
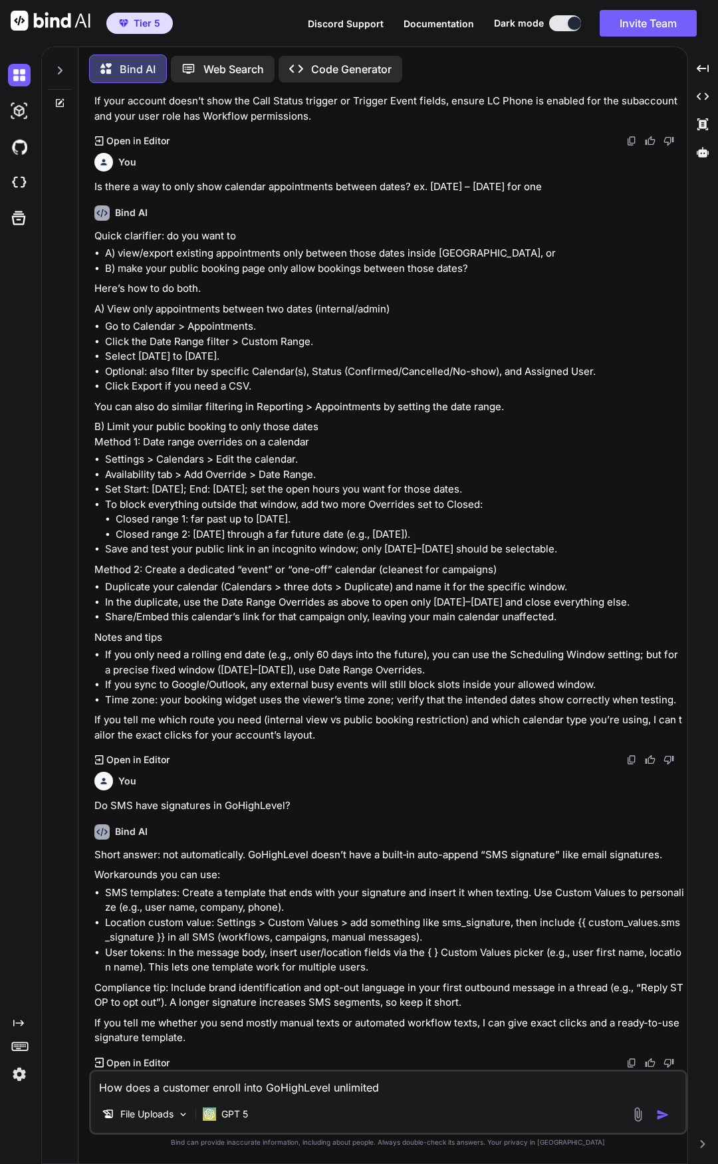
type textarea "How does a customer enroll into GoHighLevel unlimited A"
type textarea "x"
type textarea "How does a customer enroll into GoHighLevel unlimited AI"
type textarea "x"
type textarea "How does a customer enroll into GoHighLevel unlimited AI?"
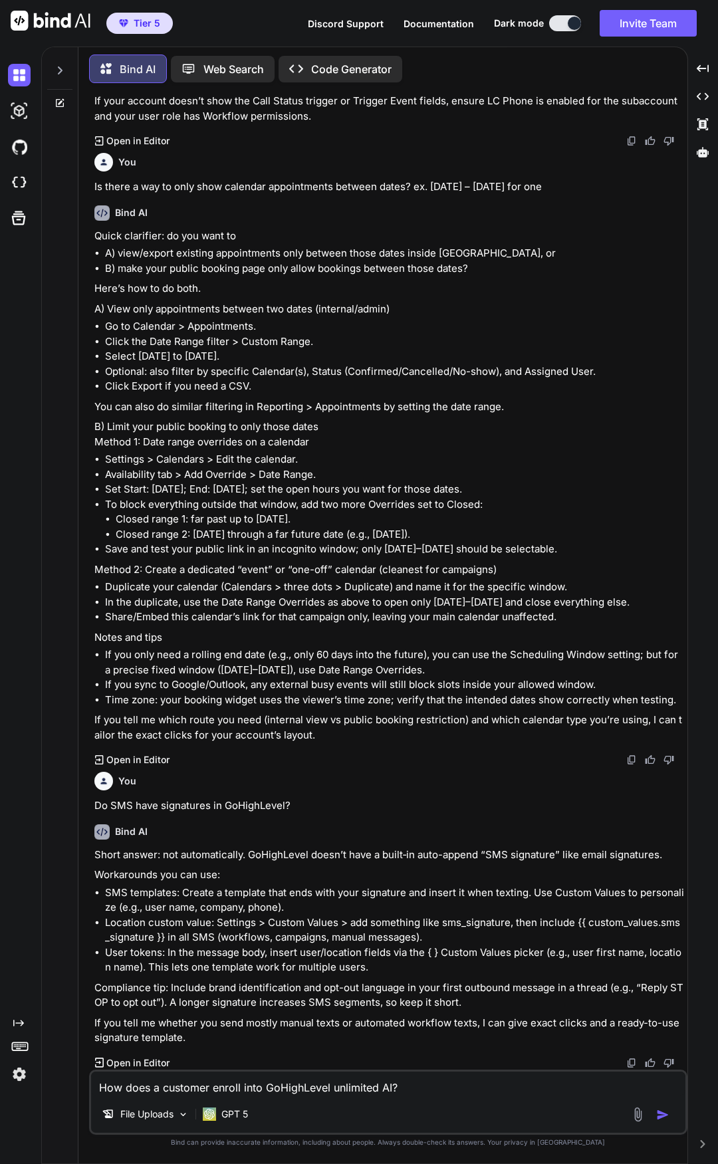
type textarea "x"
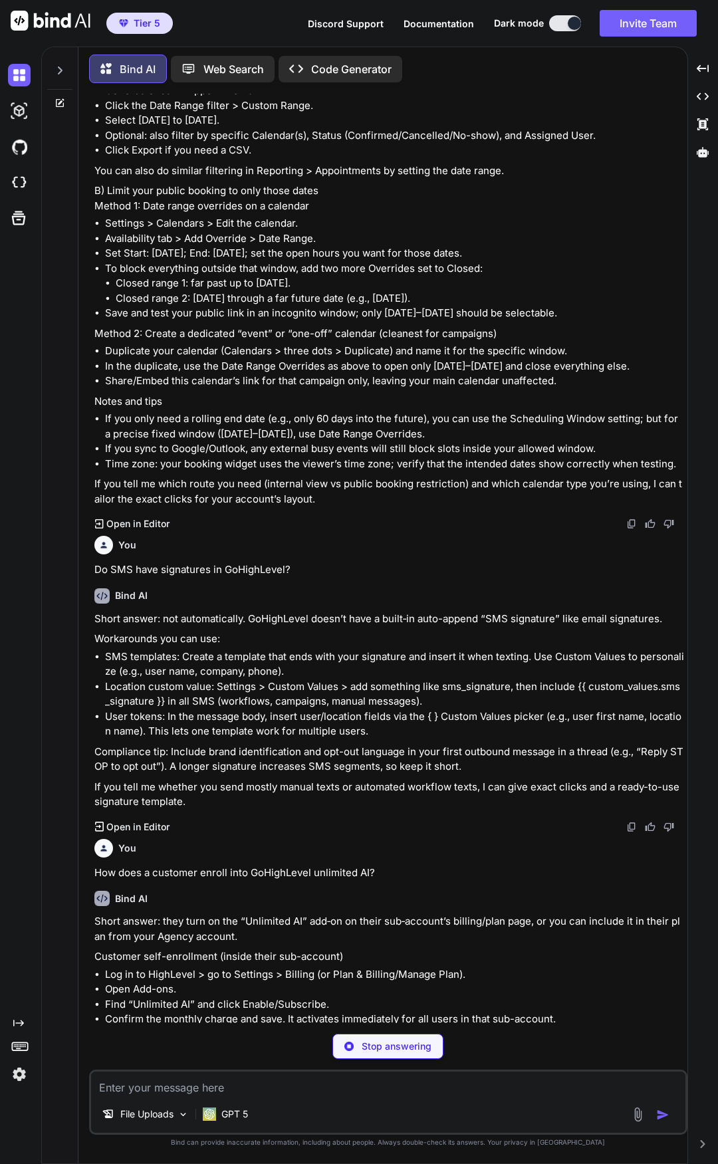
scroll to position [920, 0]
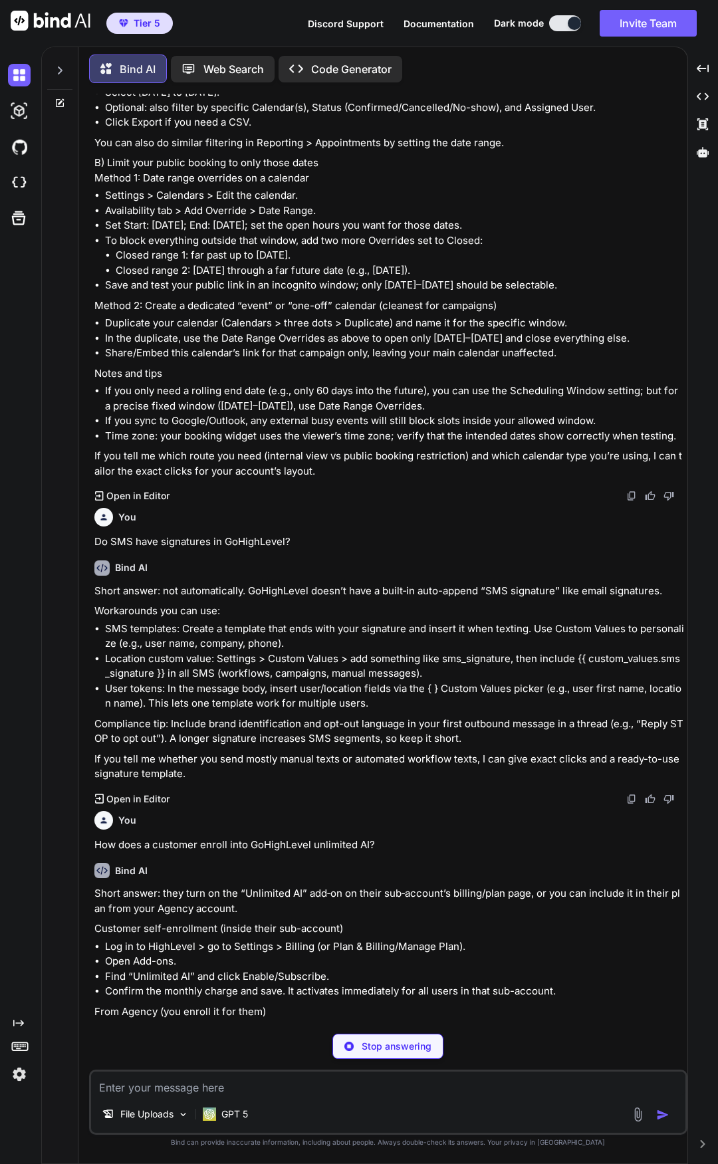
type textarea "x"
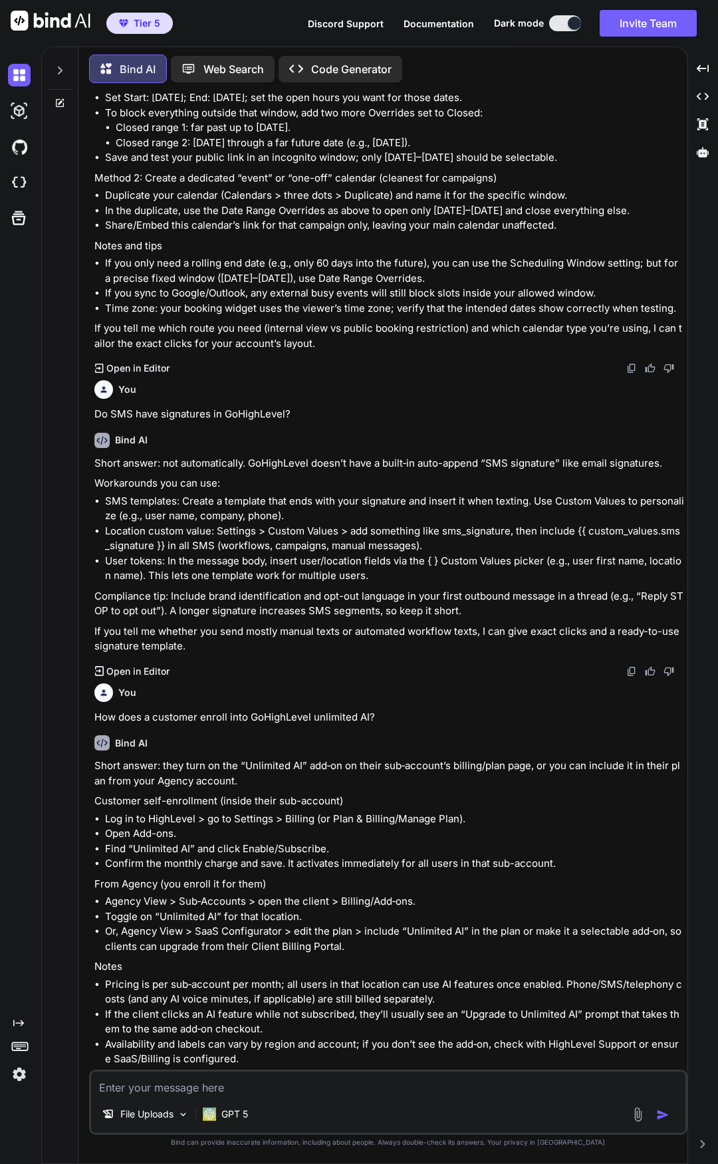
scroll to position [1052, 0]
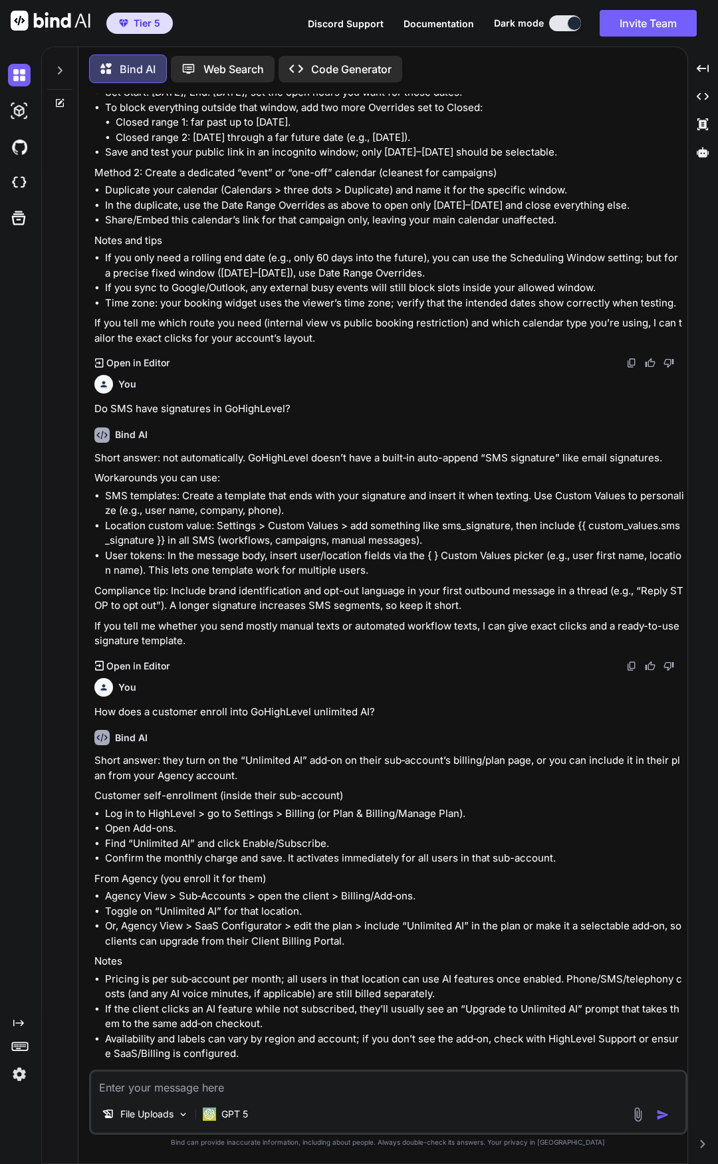
click at [269, 1084] on textarea at bounding box center [388, 1084] width 594 height 24
type textarea "I"
type textarea "x"
type textarea "I"
type textarea "x"
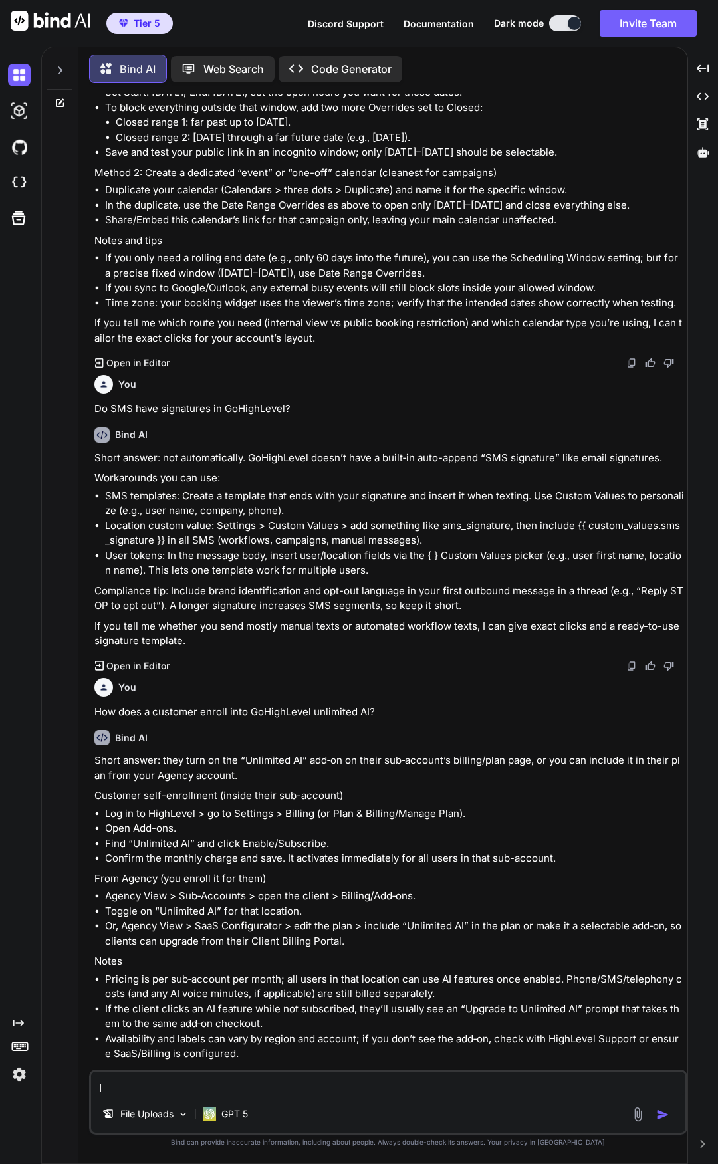
type textarea "I d"
type textarea "x"
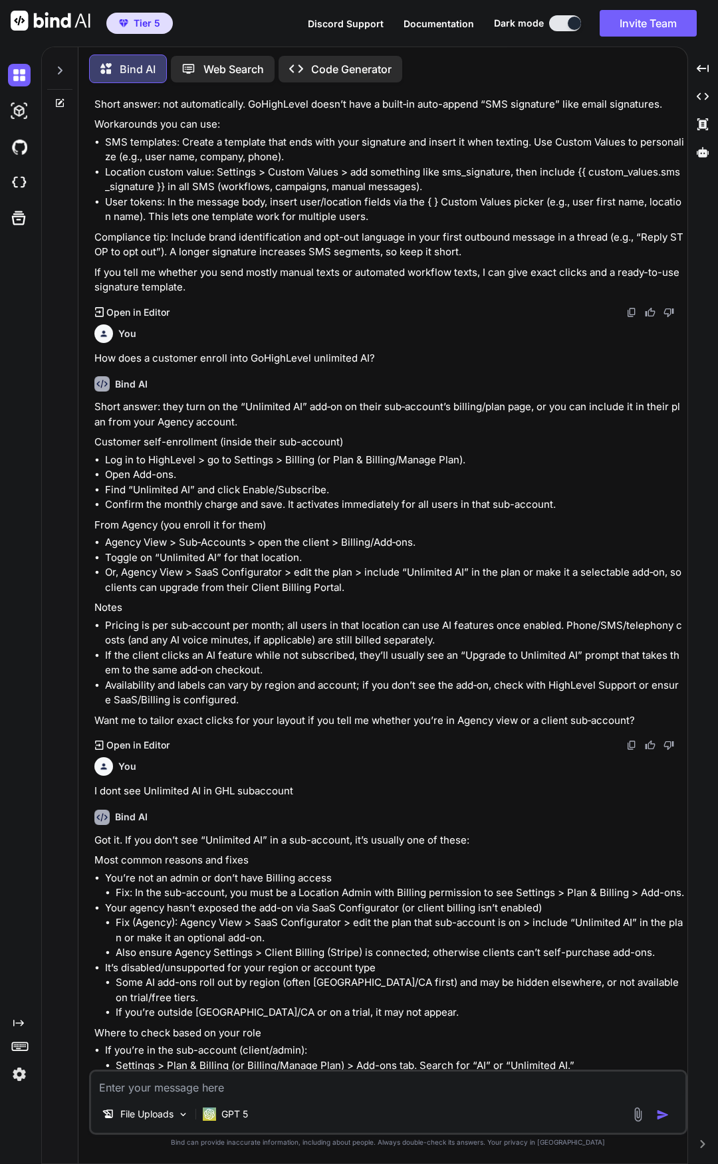
scroll to position [1644, 0]
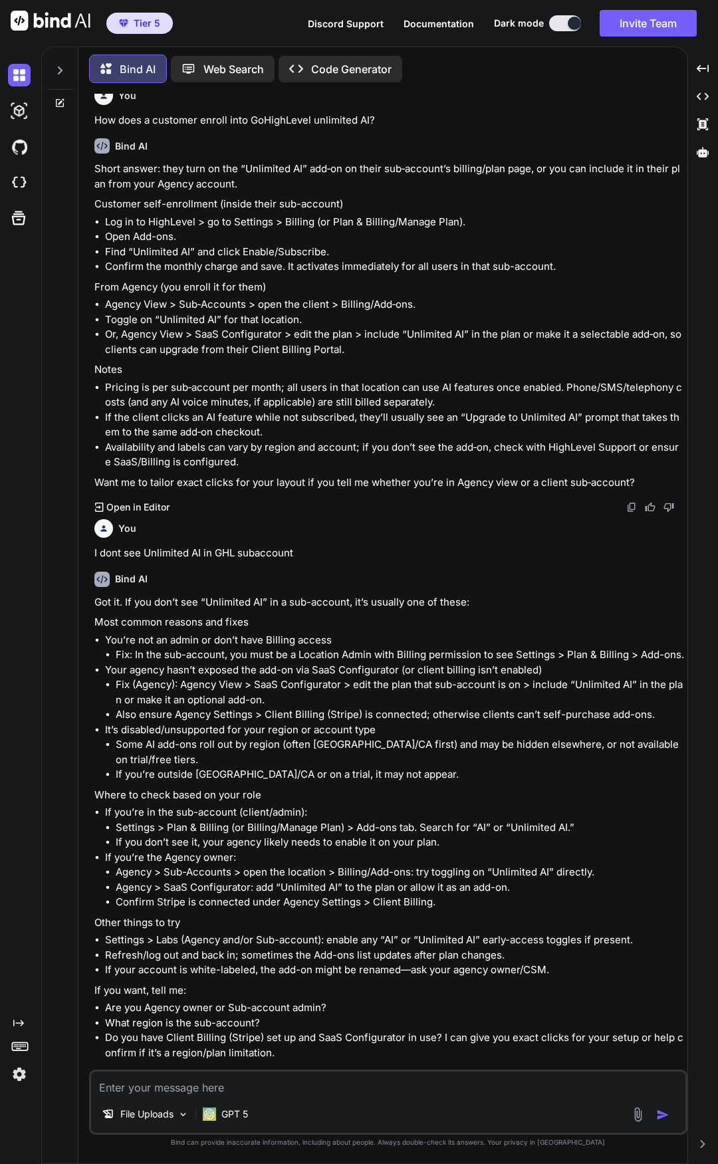
click at [301, 1075] on textarea at bounding box center [388, 1084] width 594 height 24
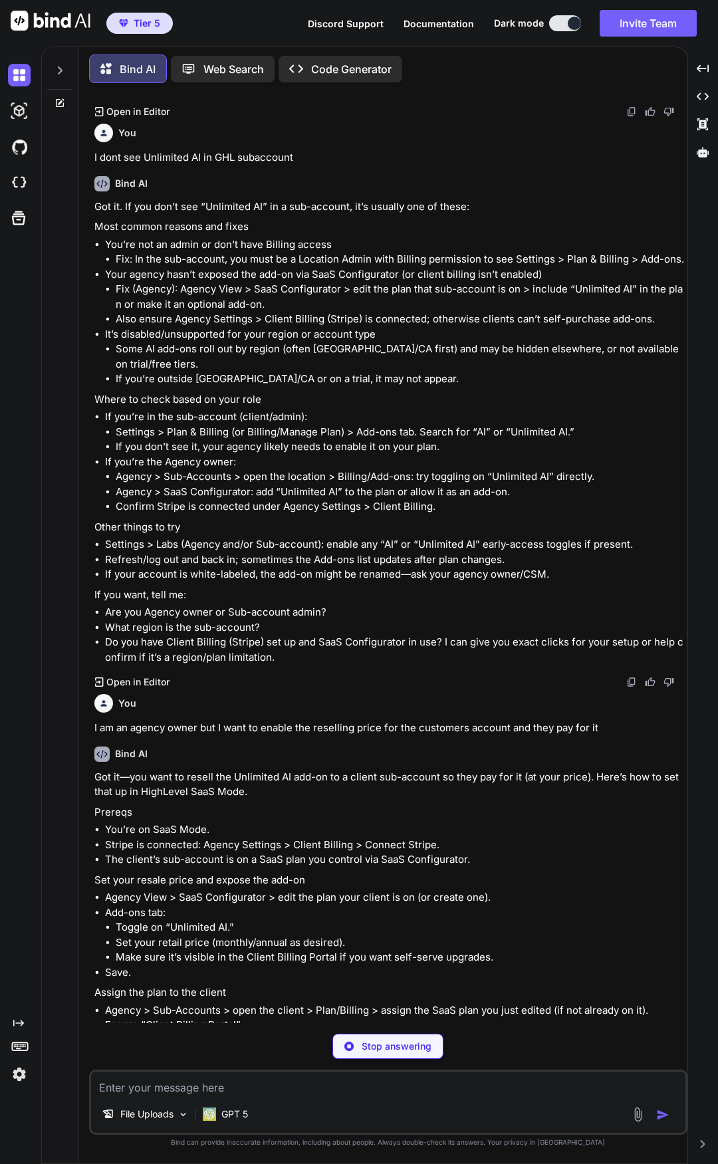
scroll to position [2044, 0]
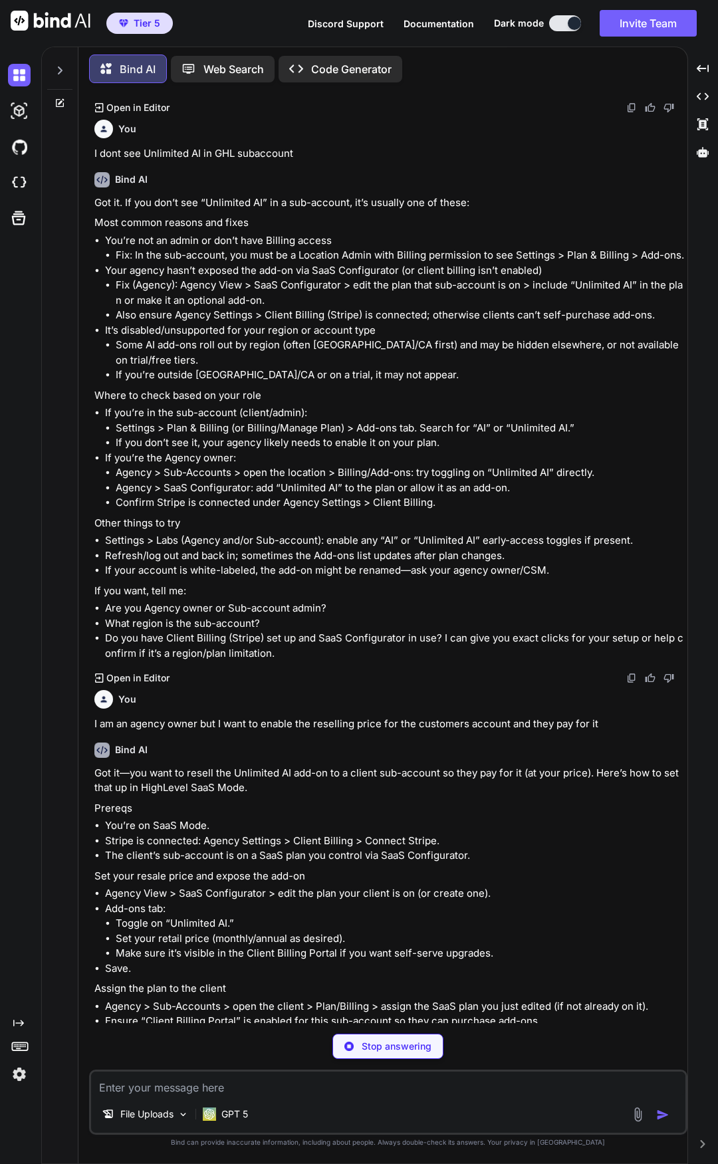
click at [267, 1081] on textarea at bounding box center [388, 1084] width 594 height 24
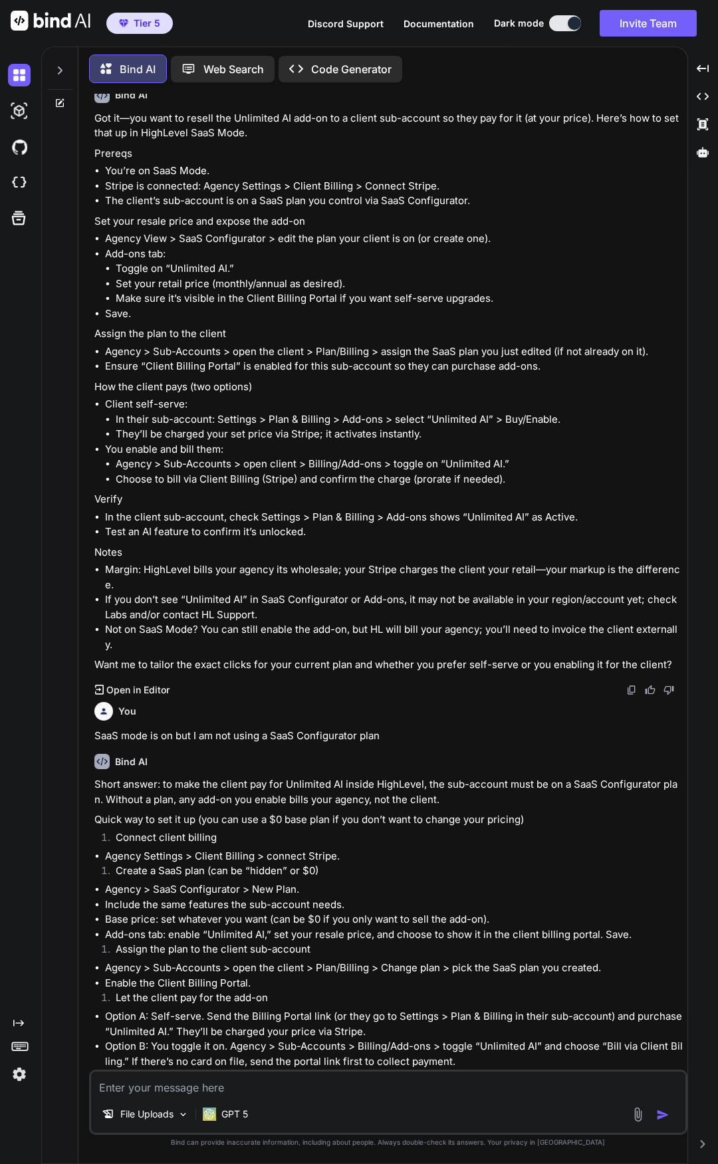
scroll to position [2703, 0]
